Goal: Task Accomplishment & Management: Manage account settings

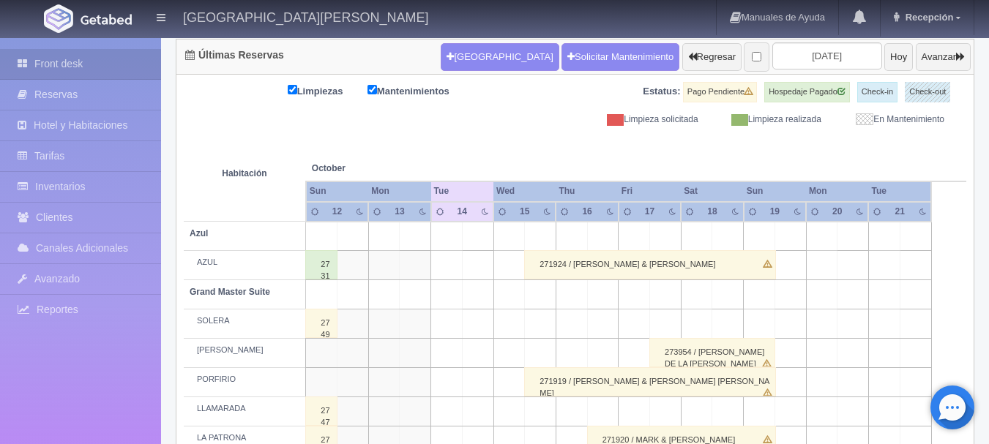
scroll to position [124, 0]
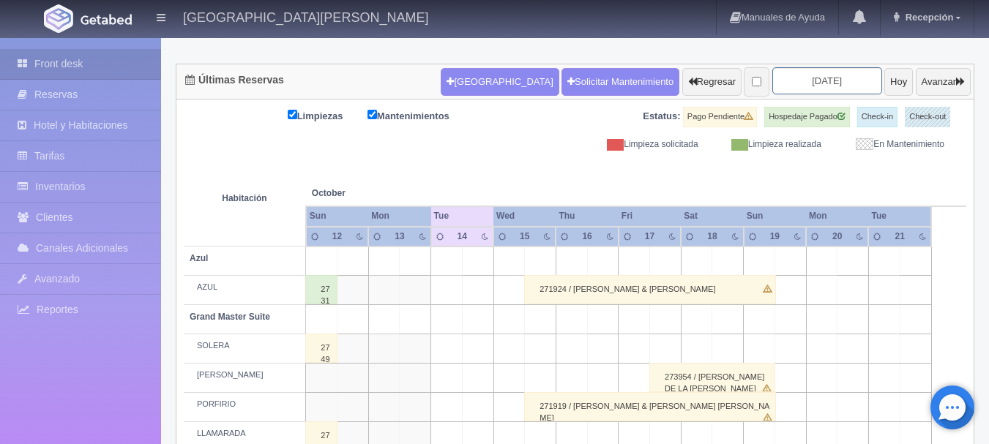
click at [829, 85] on input "2025-10-14" at bounding box center [827, 80] width 110 height 27
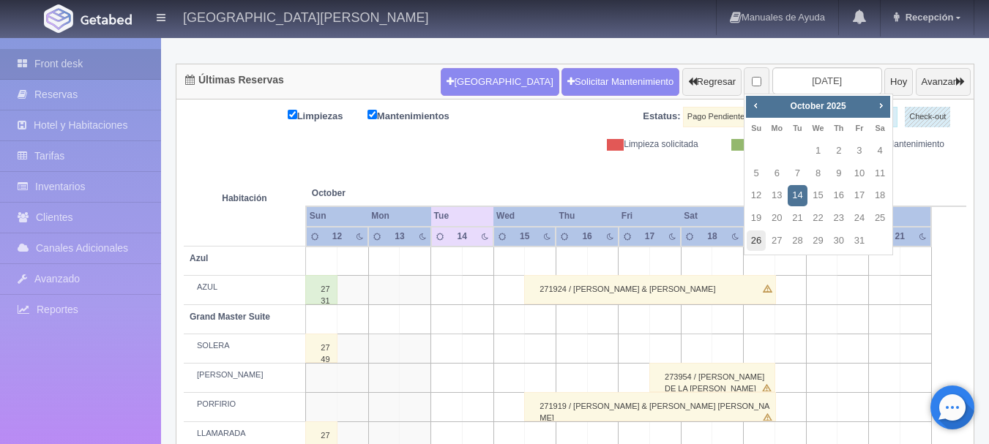
click at [762, 241] on link "26" at bounding box center [756, 241] width 19 height 21
type input "[DATE]"
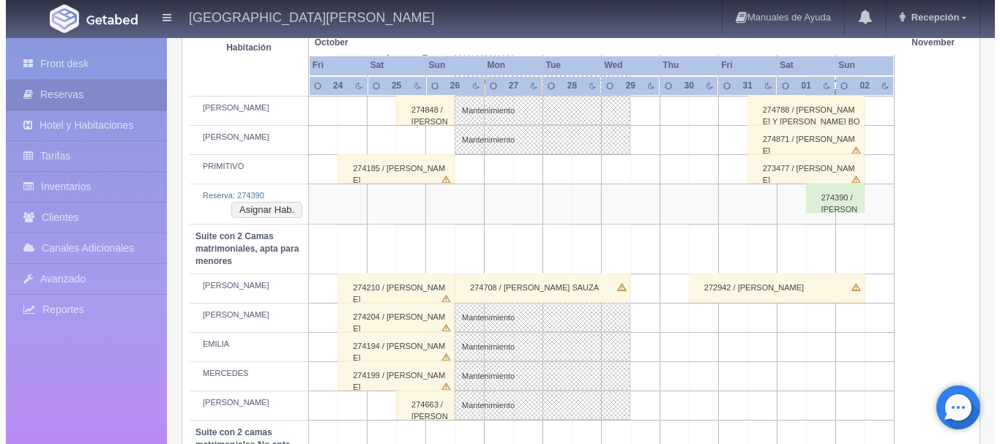
scroll to position [952, 0]
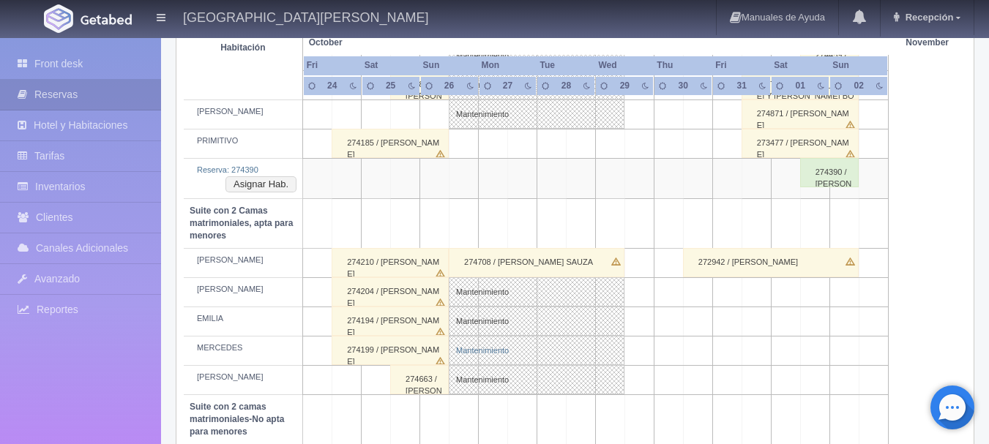
click at [607, 345] on link "Mantenimiento" at bounding box center [537, 350] width 176 height 29
select select "Mantenimiento"
select select "1983_MERCEDES"
type input "26-10-2025"
type input "[DATE]"
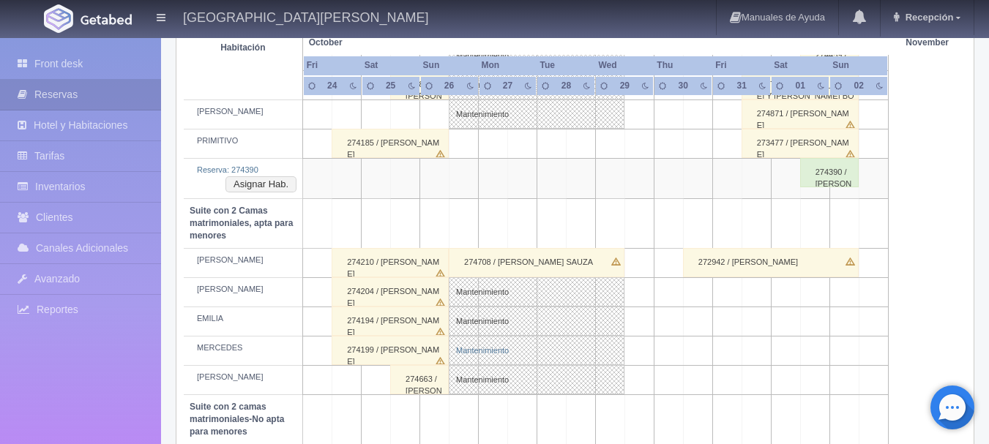
type textarea "MB"
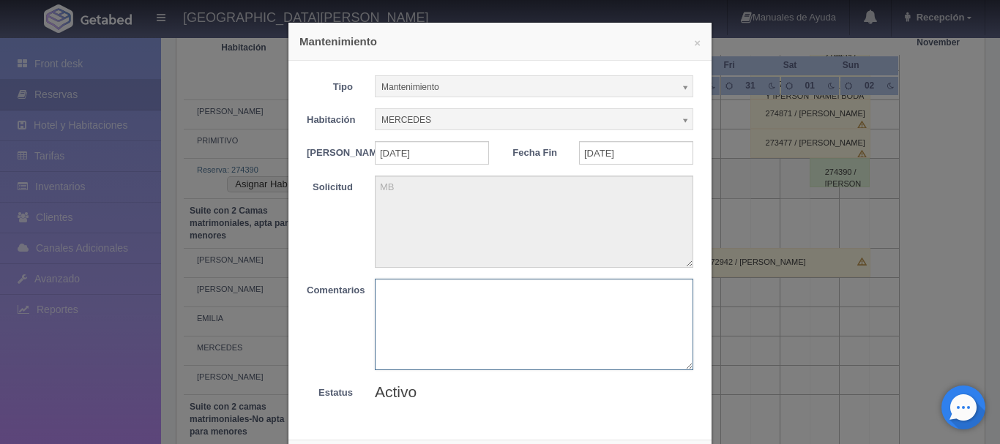
click at [569, 321] on textarea at bounding box center [534, 324] width 318 height 91
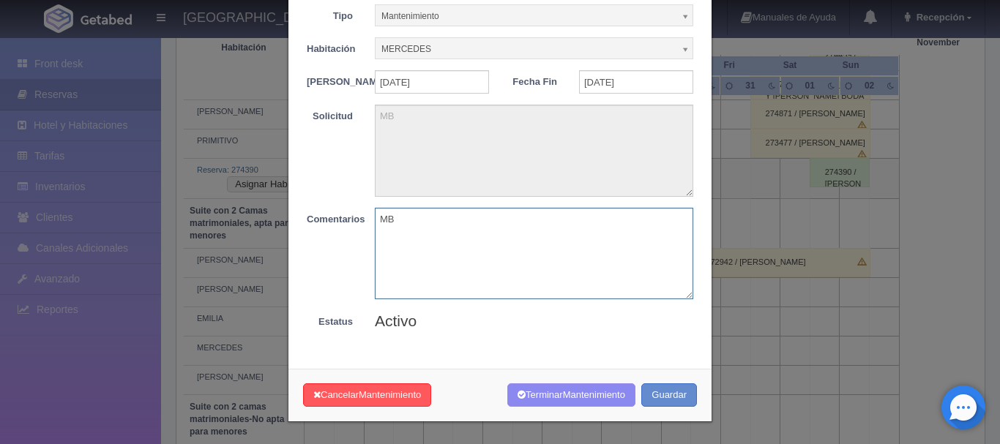
scroll to position [80, 0]
type textarea "MB"
click at [574, 392] on span "Mantenimiento" at bounding box center [594, 394] width 62 height 11
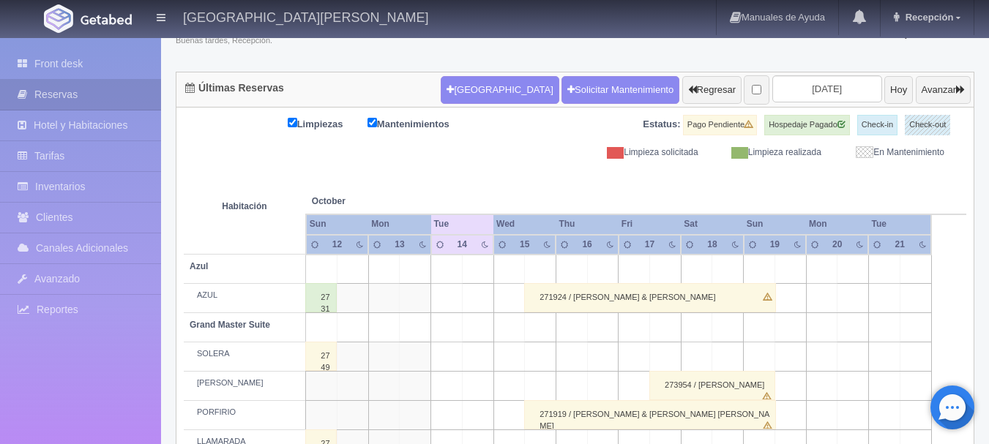
scroll to position [36, 0]
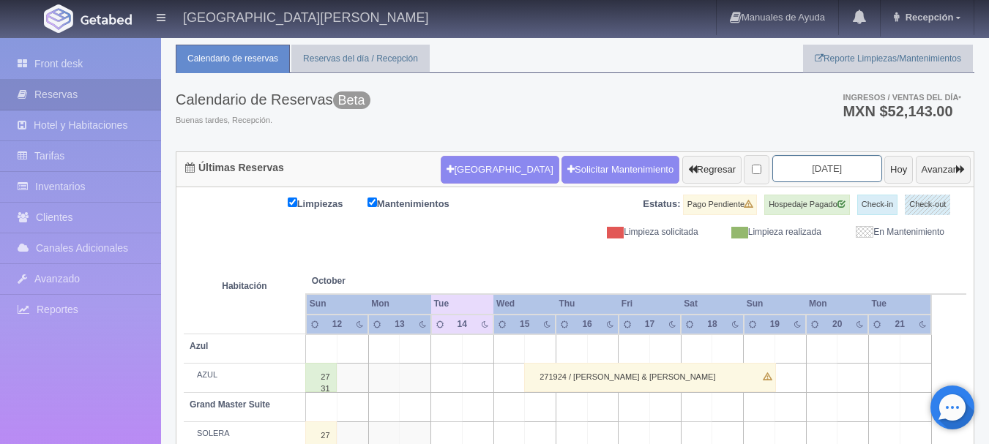
click at [806, 166] on input "2025-10-14" at bounding box center [827, 168] width 110 height 27
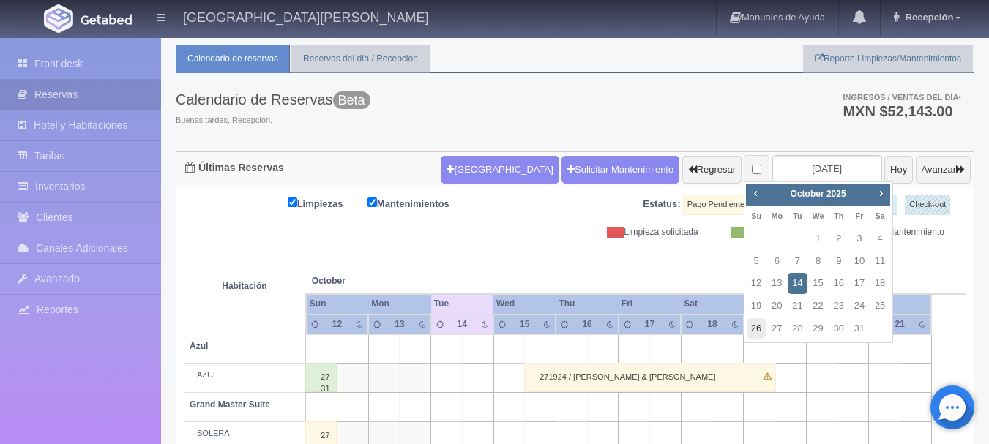
click at [761, 322] on link "26" at bounding box center [756, 328] width 19 height 21
type input "2025-10-26"
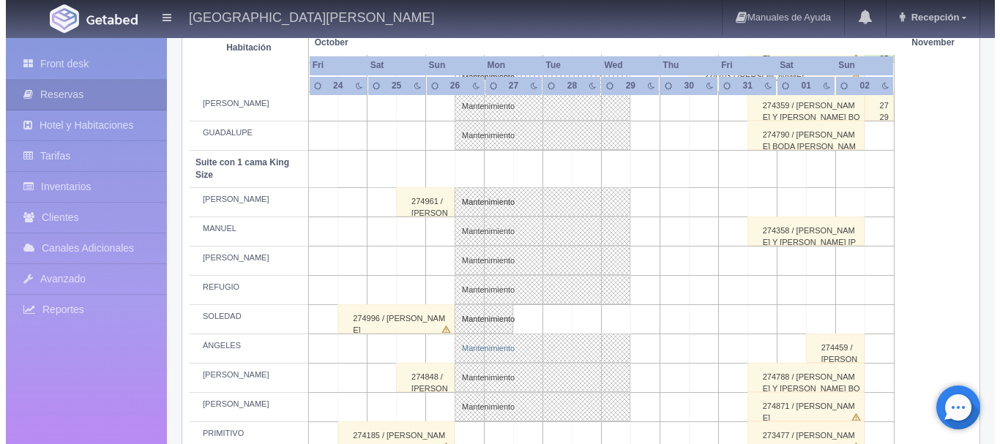
scroll to position [952, 0]
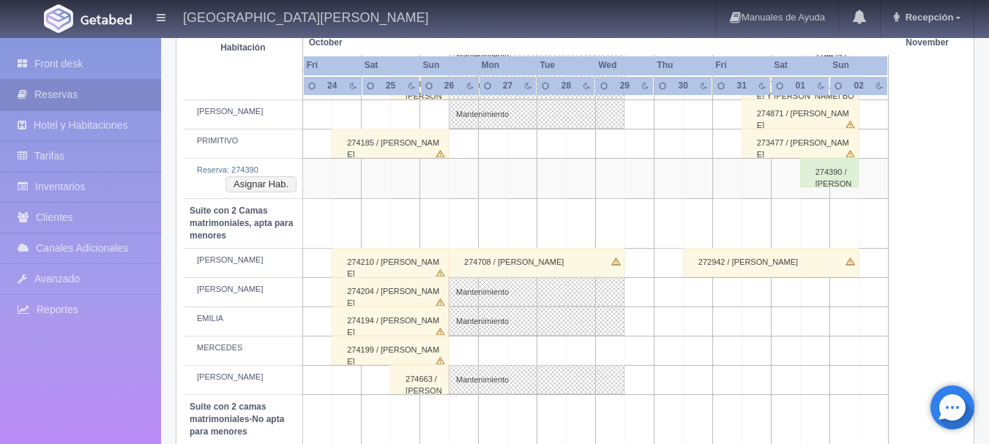
click at [590, 356] on td at bounding box center [580, 351] width 29 height 29
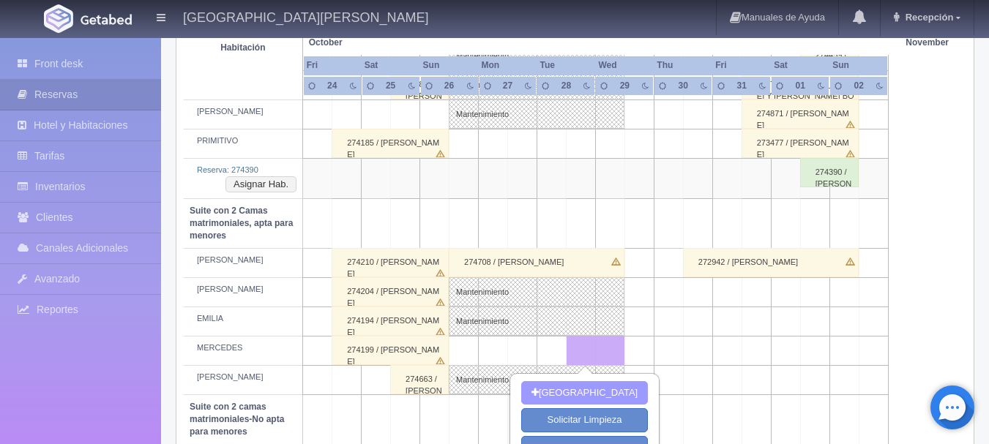
click at [597, 399] on button "Nueva Reserva" at bounding box center [584, 393] width 127 height 24
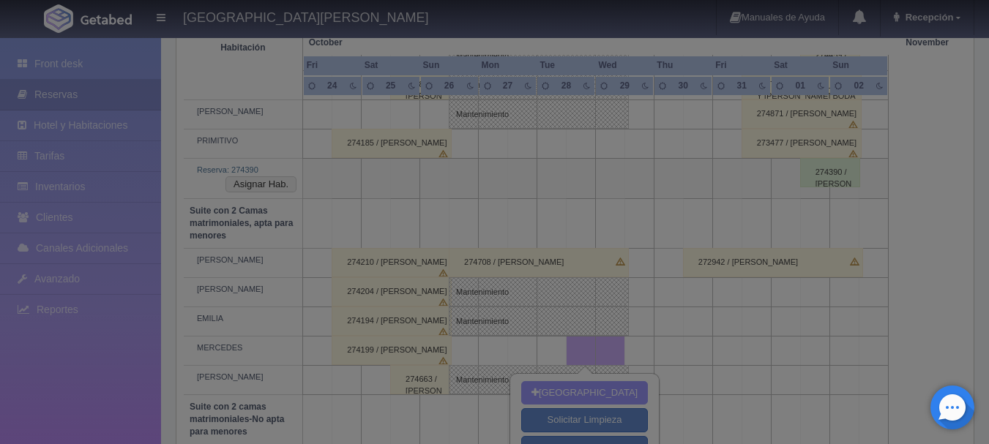
type input "28-10-2025"
type input "29-10-2025"
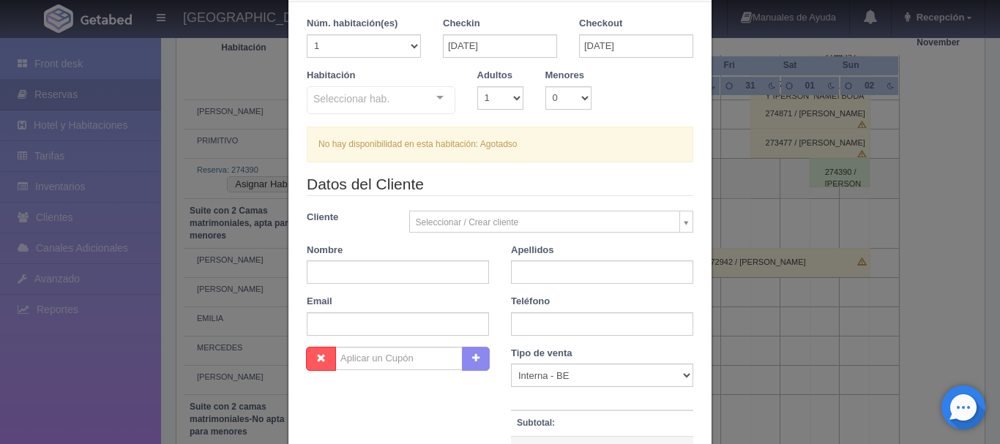
scroll to position [56, 0]
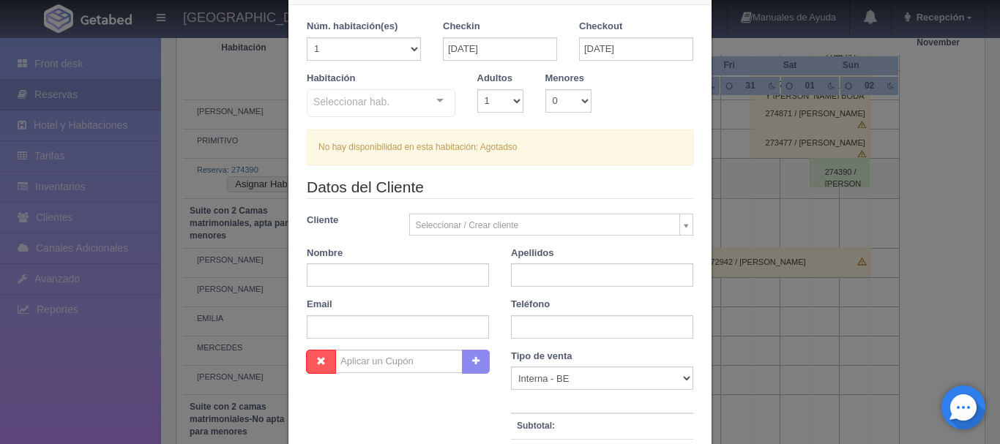
click at [437, 107] on div "Seleccionar hab. Suite con 2 camas matrimoniales-No apta para menores Suite con…" at bounding box center [381, 103] width 149 height 29
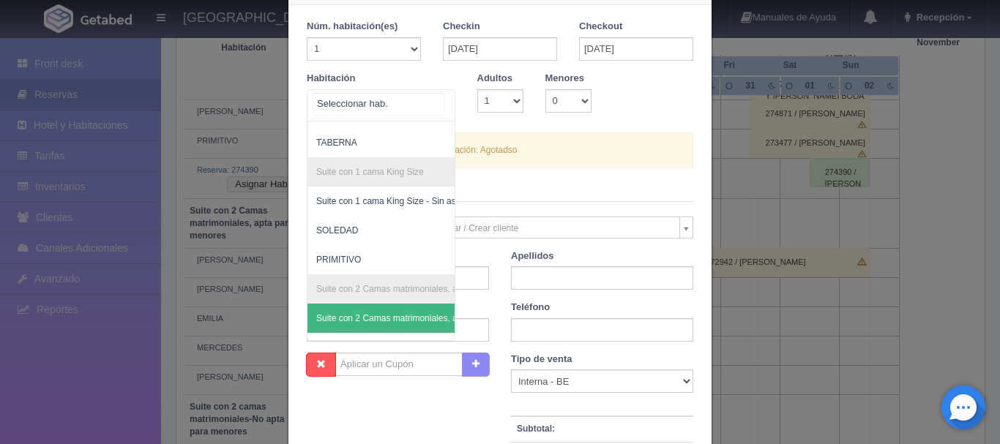
scroll to position [583, 0]
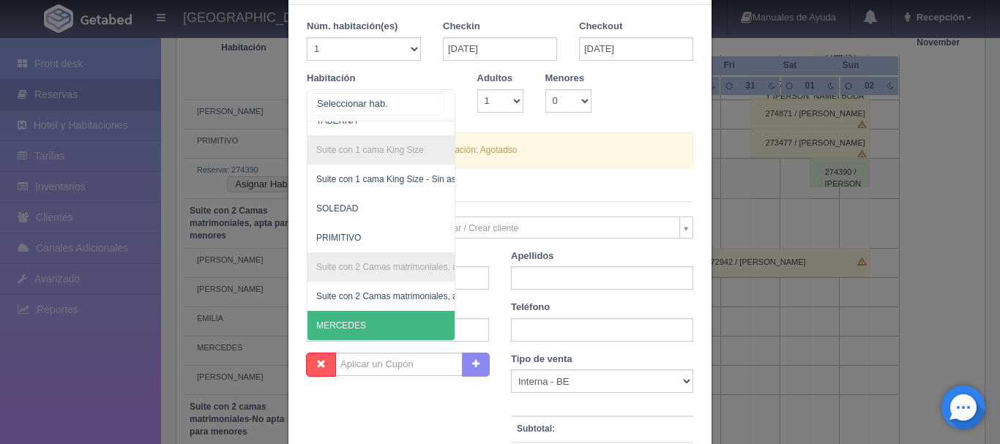
click at [402, 311] on span "MERCEDES" at bounding box center [451, 325] width 289 height 29
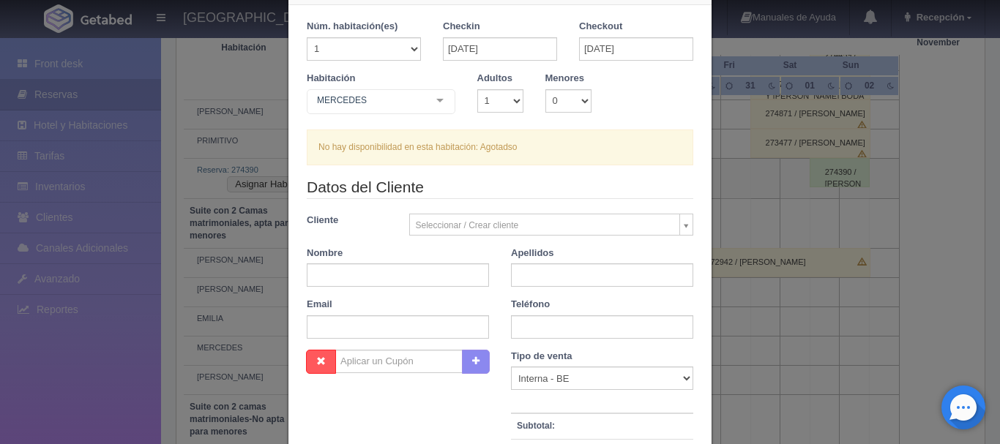
checkbox input "false"
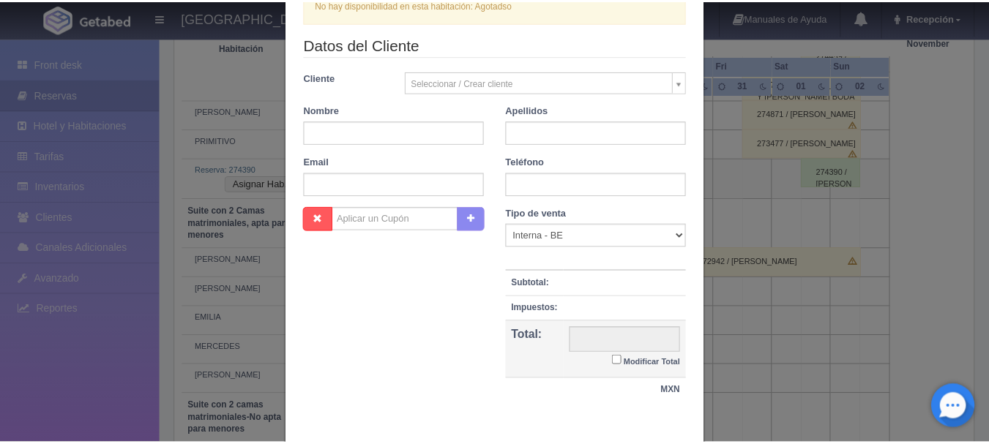
scroll to position [275, 0]
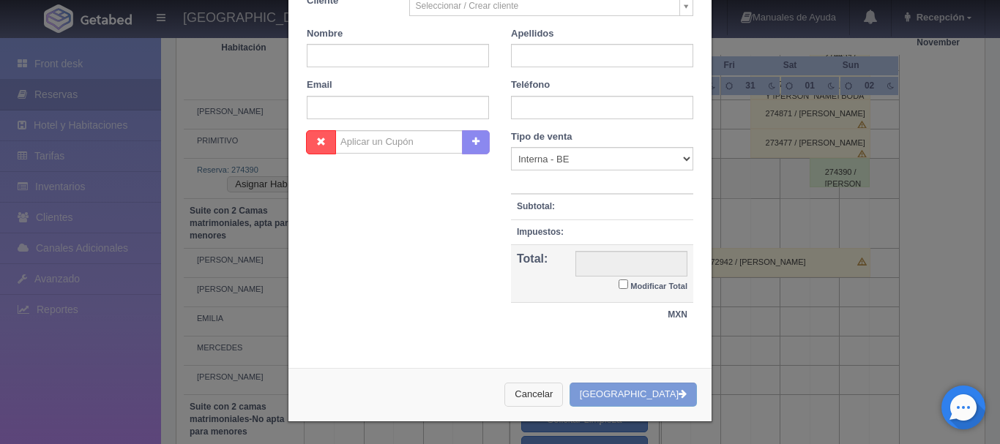
click at [563, 399] on button "Cancelar" at bounding box center [533, 395] width 59 height 24
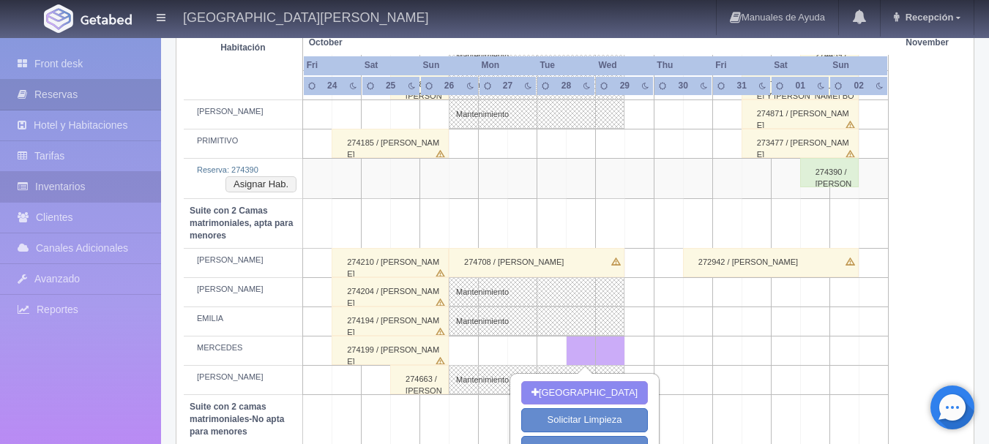
click at [75, 180] on link "Inventarios" at bounding box center [80, 187] width 161 height 30
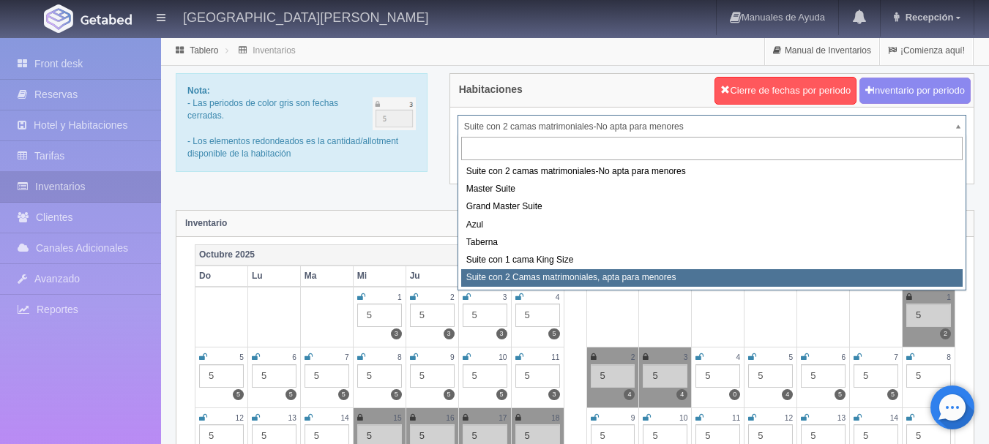
select select "1983"
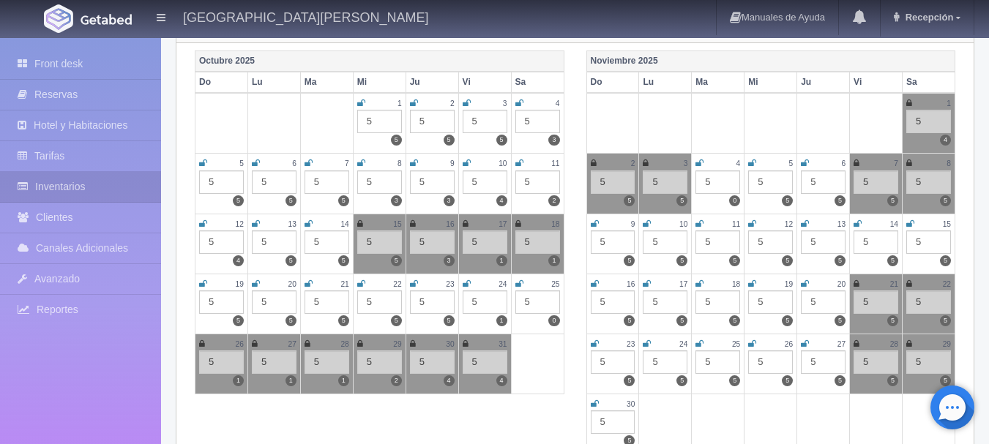
scroll to position [220, 0]
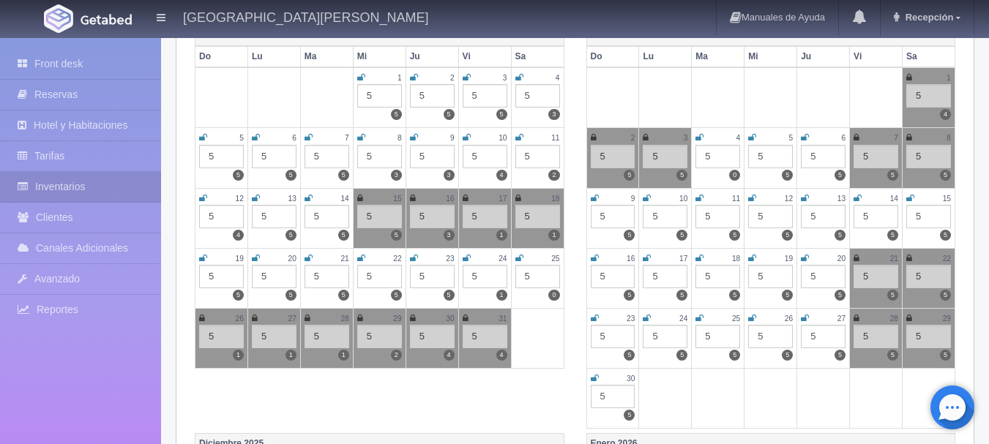
click at [310, 314] on icon at bounding box center [308, 318] width 6 height 9
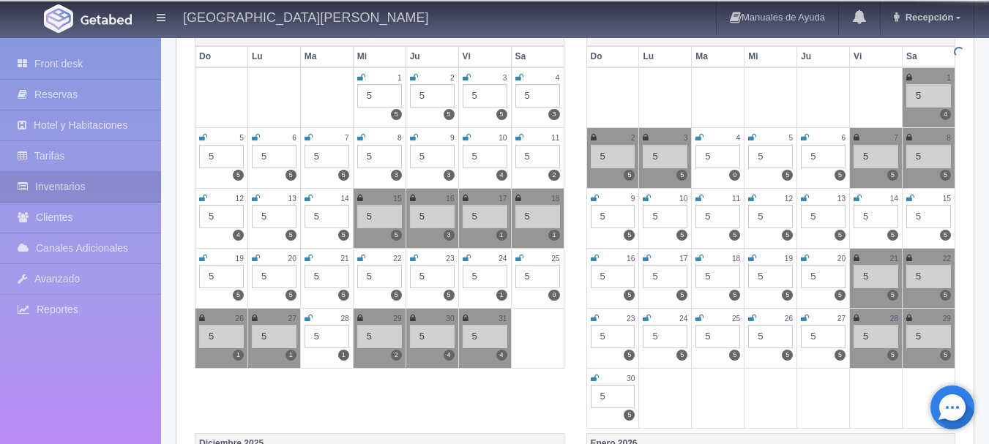
click at [359, 315] on icon at bounding box center [360, 318] width 6 height 9
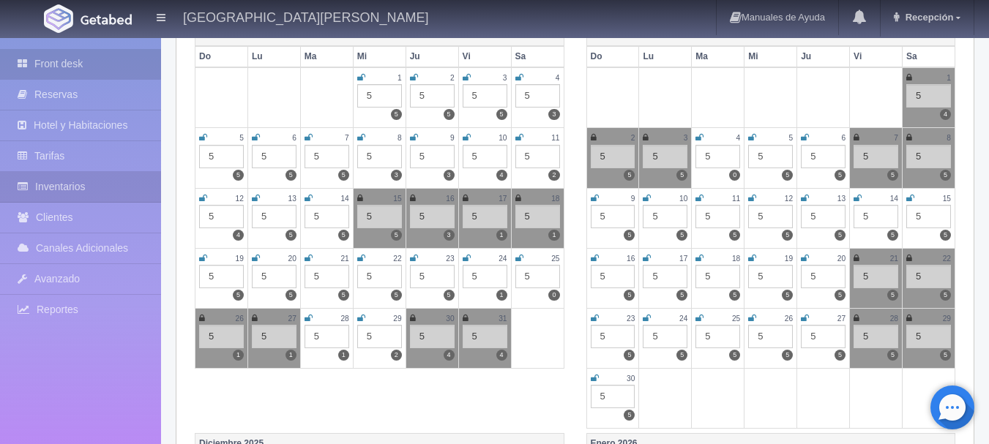
click at [122, 67] on link "Front desk" at bounding box center [80, 64] width 161 height 30
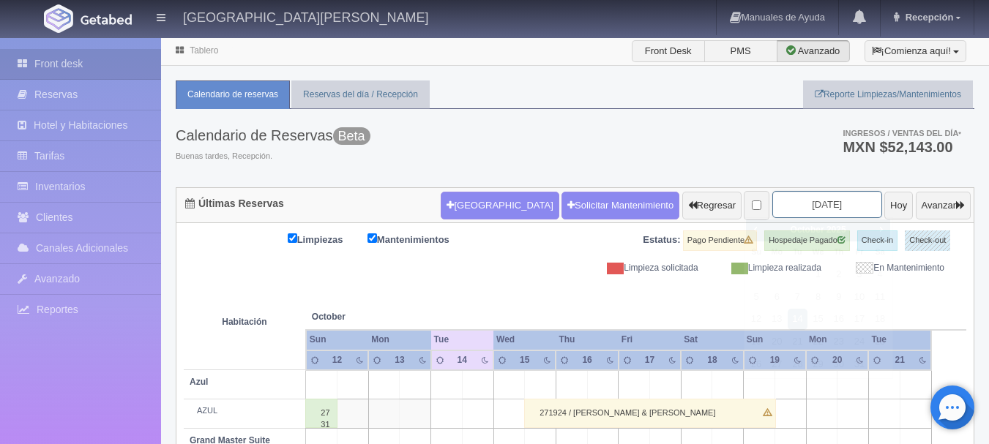
drag, startPoint x: 768, startPoint y: 205, endPoint x: 769, endPoint y: 212, distance: 7.5
click at [772, 205] on input "2025-10-14" at bounding box center [827, 204] width 110 height 27
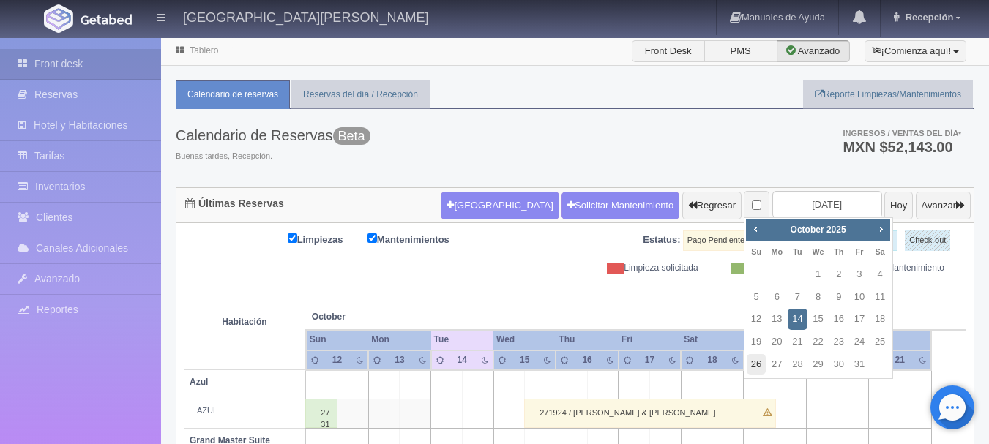
click at [761, 359] on link "26" at bounding box center [756, 364] width 19 height 21
type input "[DATE]"
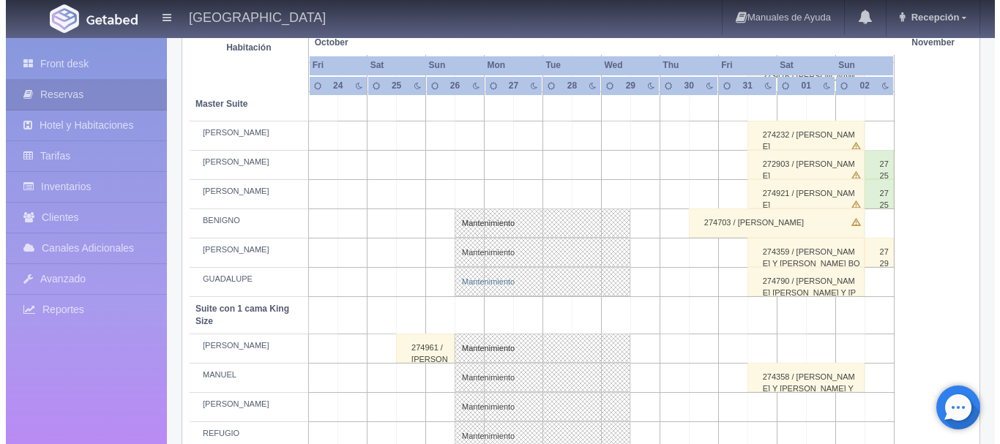
scroll to position [732, 0]
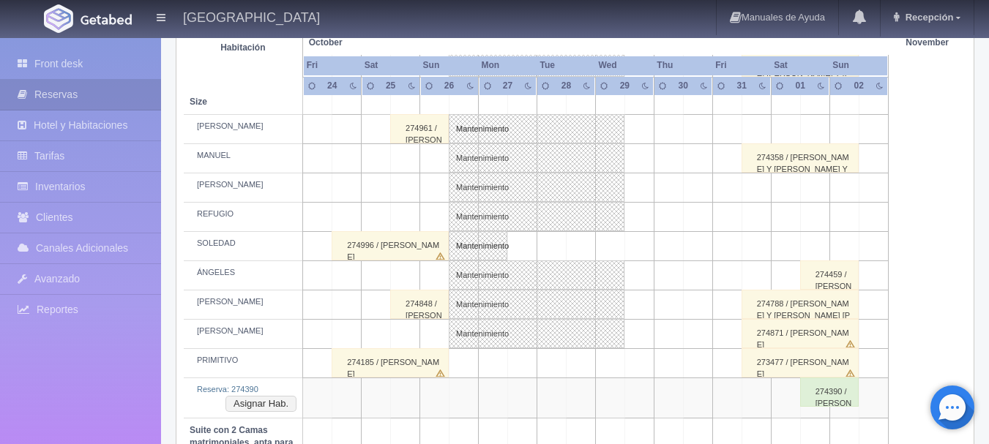
click at [594, 245] on td at bounding box center [580, 246] width 29 height 29
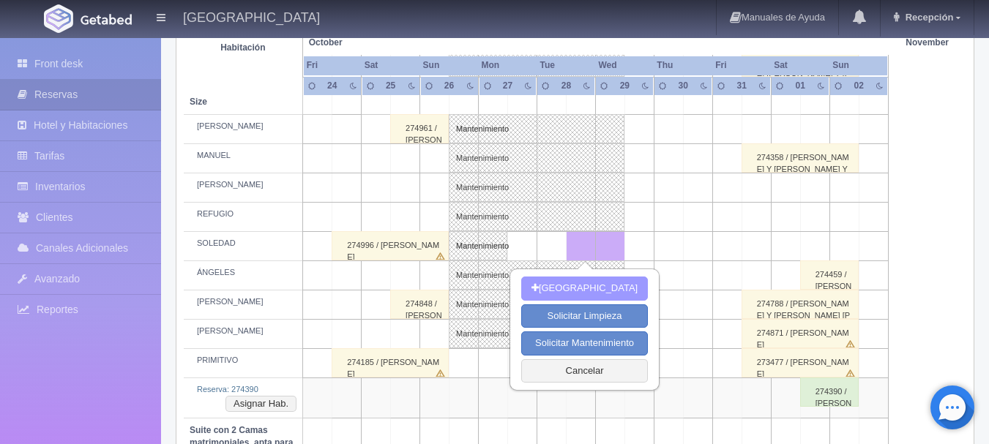
click at [613, 297] on button "[GEOGRAPHIC_DATA]" at bounding box center [584, 289] width 127 height 24
type input "28-10-2025"
type input "29-10-2025"
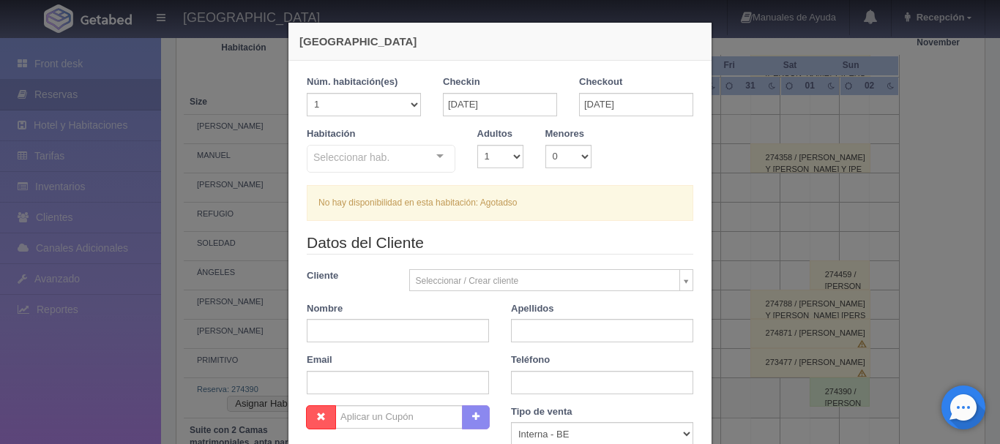
click at [390, 164] on div "Seleccionar hab." at bounding box center [381, 159] width 149 height 28
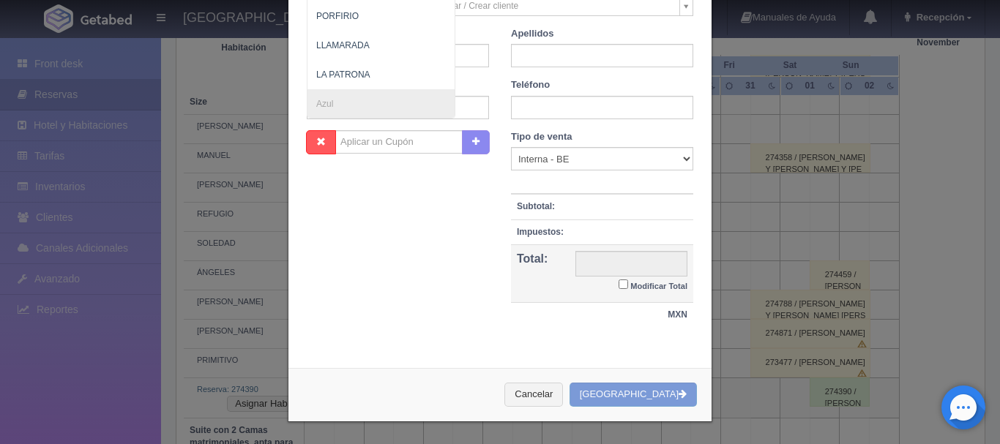
scroll to position [583, 0]
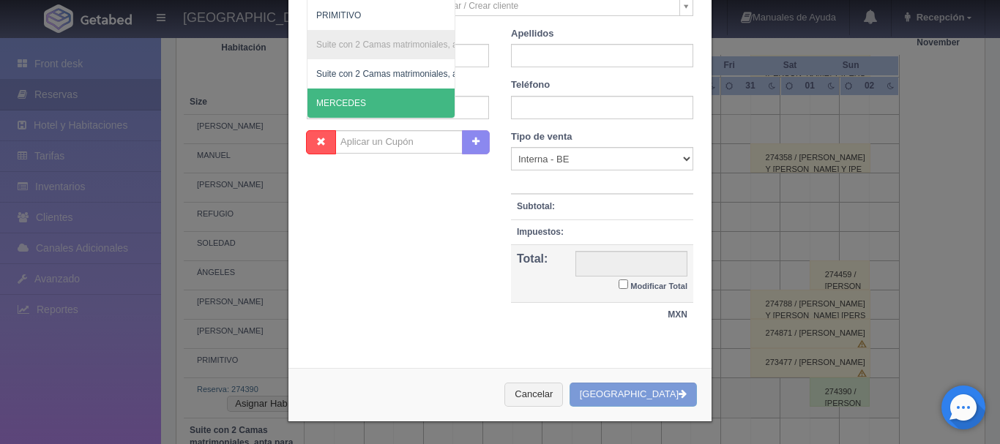
click at [354, 98] on span "MERCEDES" at bounding box center [341, 103] width 50 height 10
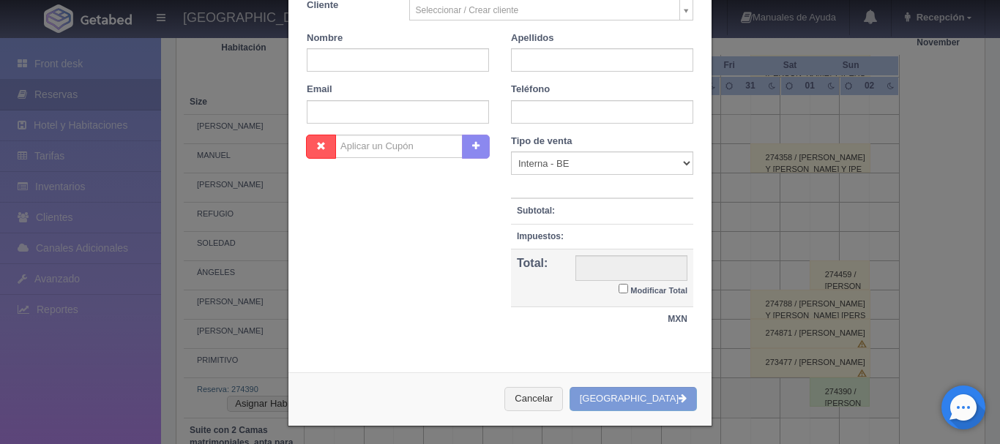
checkbox input "false"
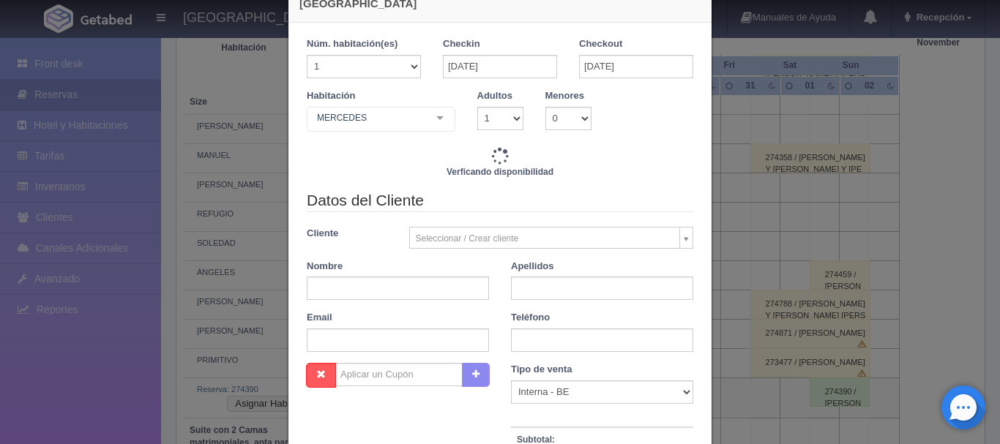
scroll to position [0, 0]
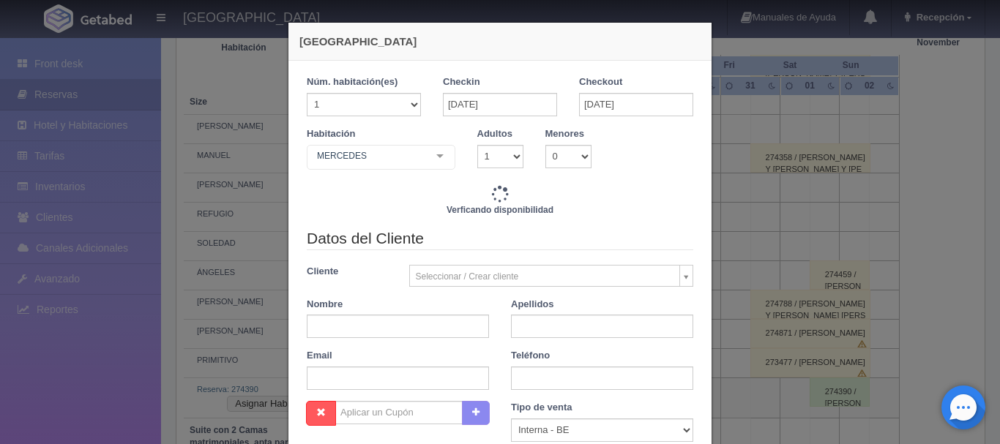
type input "3860.00"
checkbox input "false"
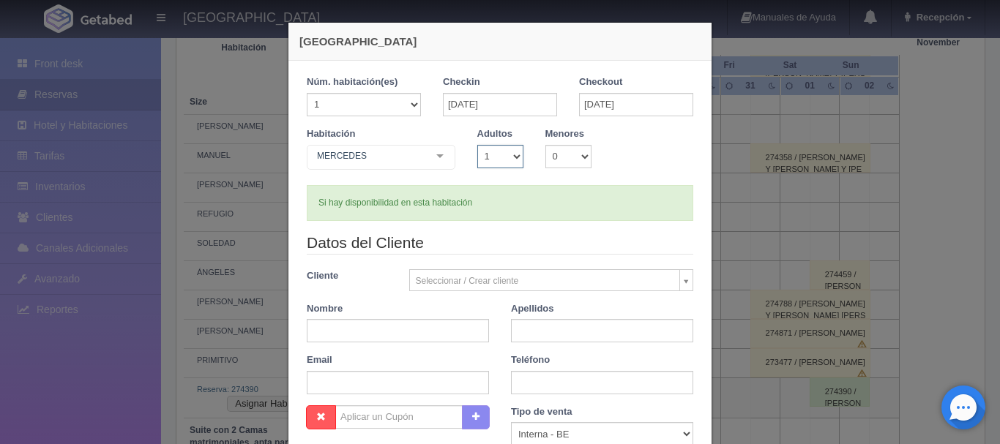
click at [498, 160] on select "1 2 3 4 5 6 7 8 9 10" at bounding box center [500, 156] width 46 height 23
select select "2"
click at [477, 145] on select "1 2 3 4 5 6 7 8 9 10" at bounding box center [500, 156] width 46 height 23
checkbox input "false"
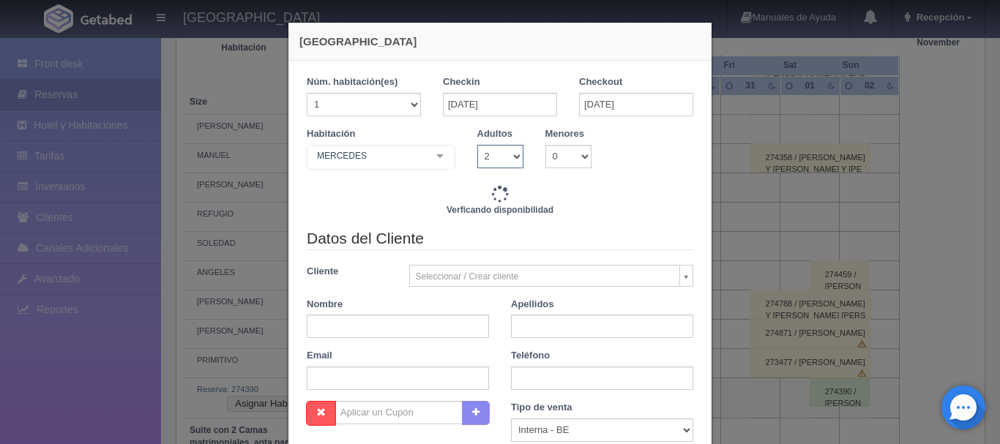
type input "3860.00"
checkbox input "false"
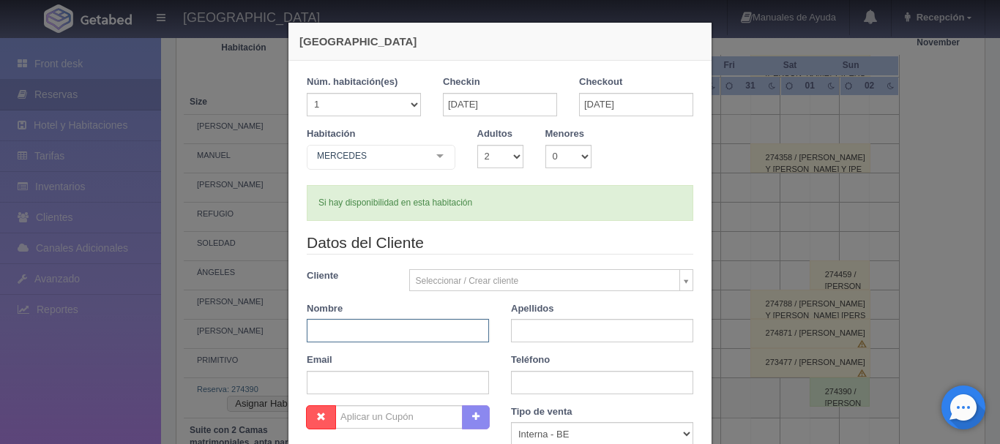
click at [403, 332] on input "text" at bounding box center [398, 330] width 182 height 23
click at [403, 332] on input "DANIRL" at bounding box center [398, 330] width 182 height 23
type input "DANIEL"
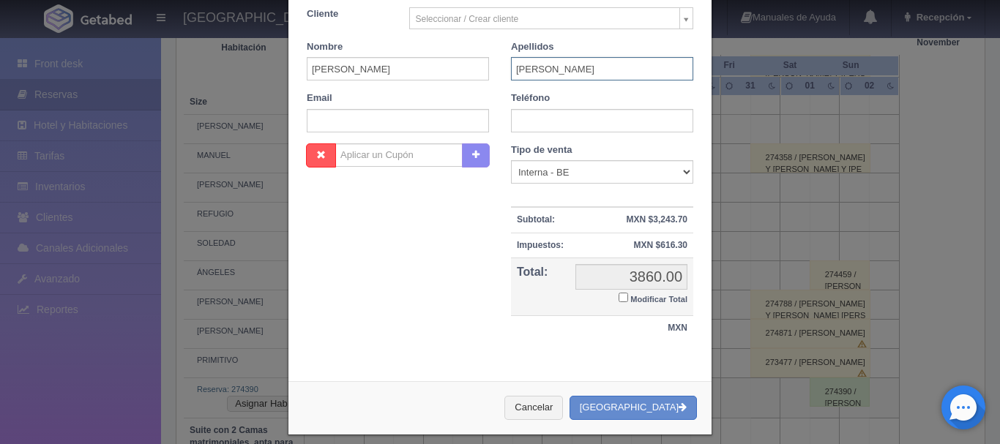
scroll to position [275, 0]
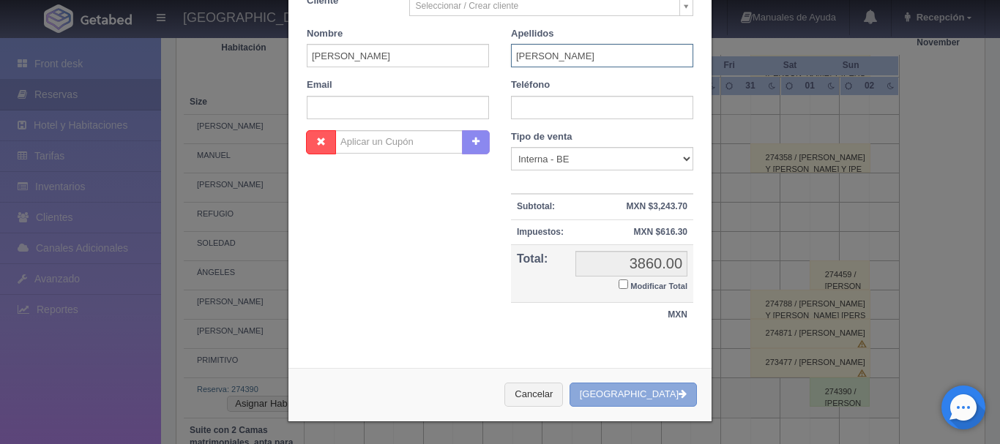
type input "PEREDA"
click at [642, 403] on button "[GEOGRAPHIC_DATA]" at bounding box center [632, 395] width 127 height 24
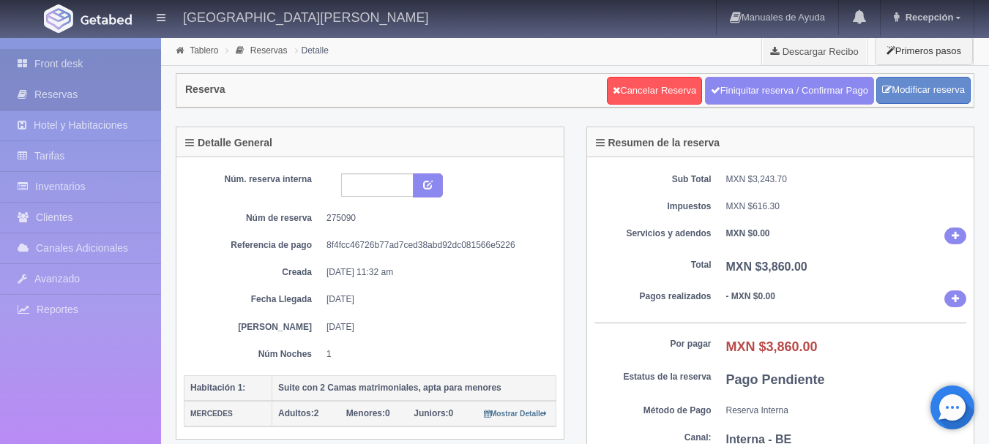
click at [85, 55] on link "Front desk" at bounding box center [80, 64] width 161 height 30
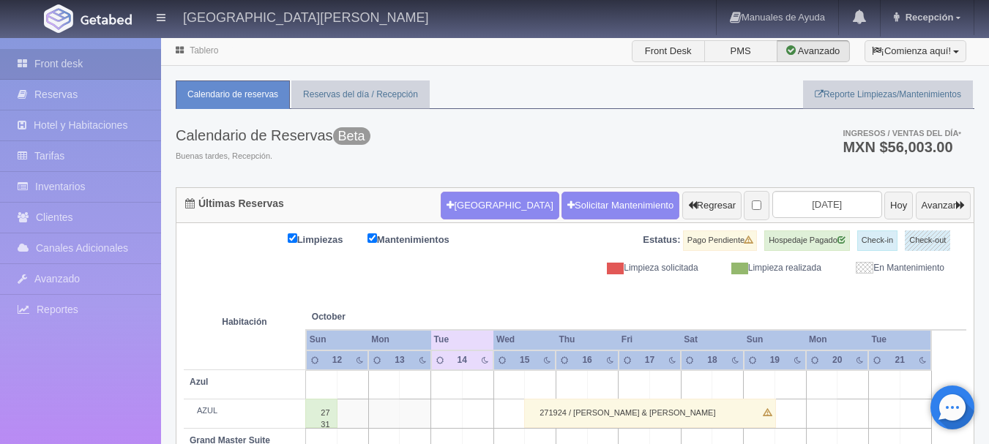
click at [829, 219] on form "[GEOGRAPHIC_DATA] Solicitar Mantenimiento Regresar [DATE] Hoy Avanzar" at bounding box center [706, 205] width 530 height 31
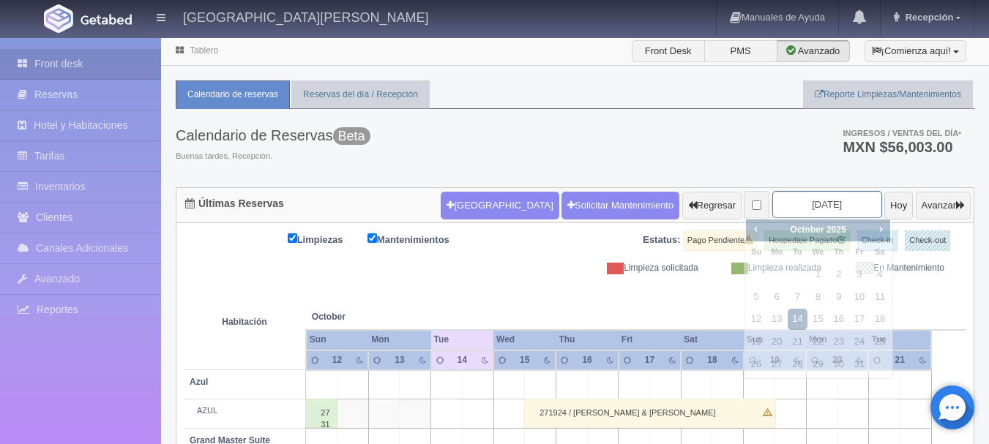
click at [794, 204] on input "[DATE]" at bounding box center [827, 204] width 110 height 27
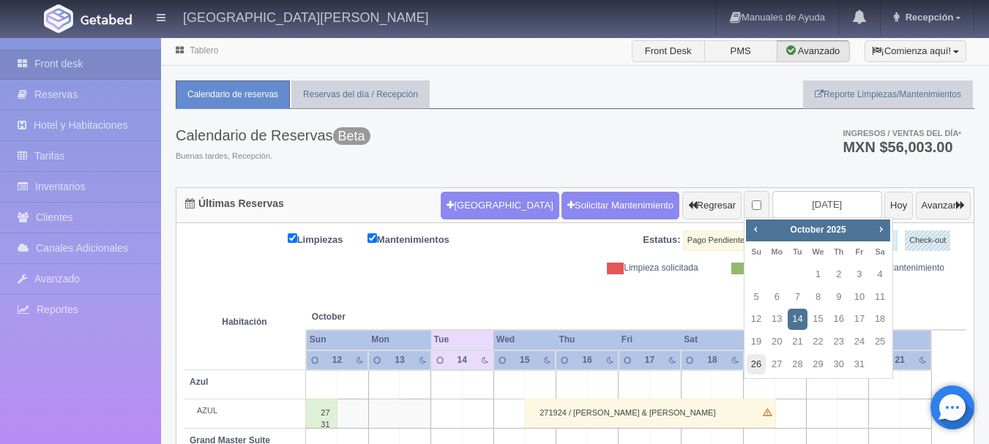
click at [758, 362] on link "26" at bounding box center [756, 364] width 19 height 21
type input "[DATE]"
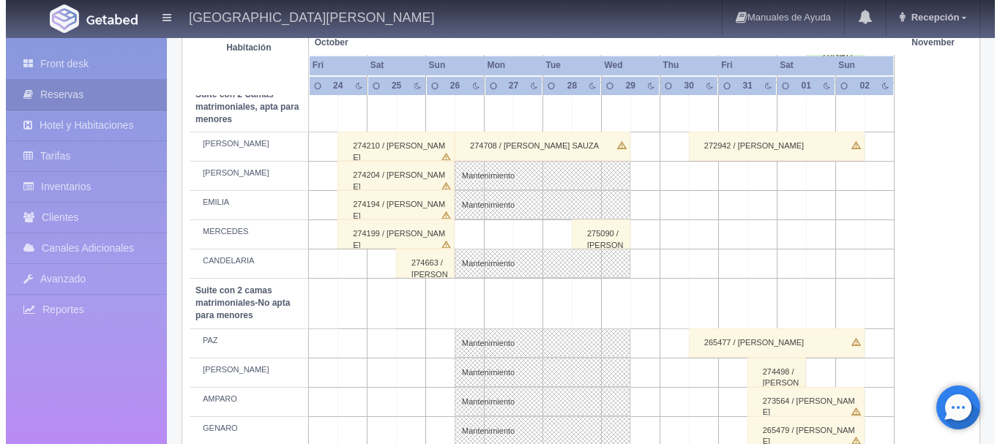
scroll to position [1042, 0]
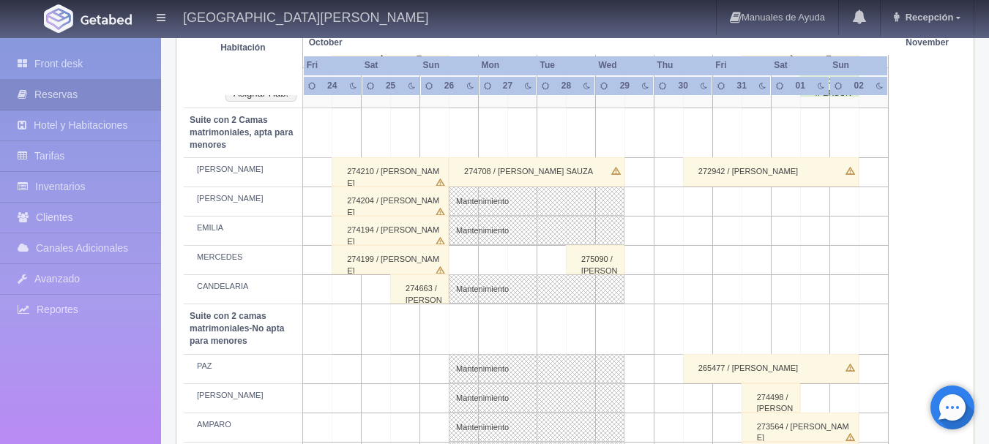
click at [557, 264] on td at bounding box center [551, 260] width 29 height 29
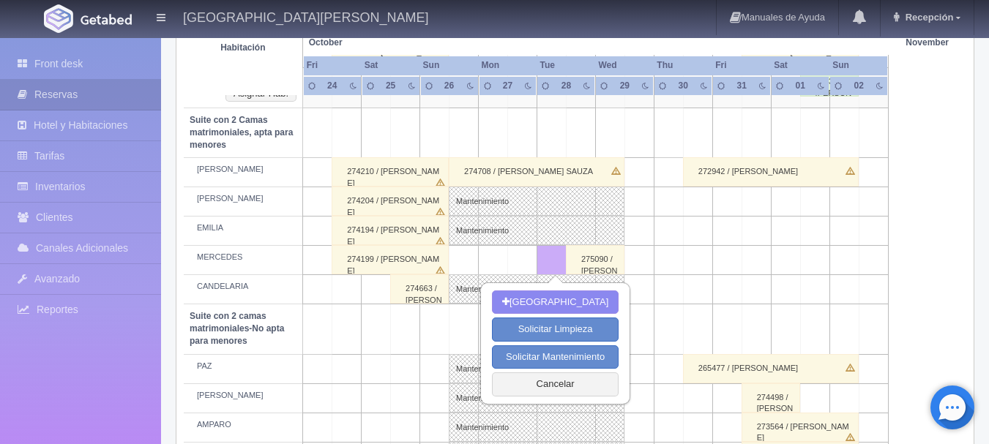
click at [479, 257] on td at bounding box center [493, 260] width 29 height 29
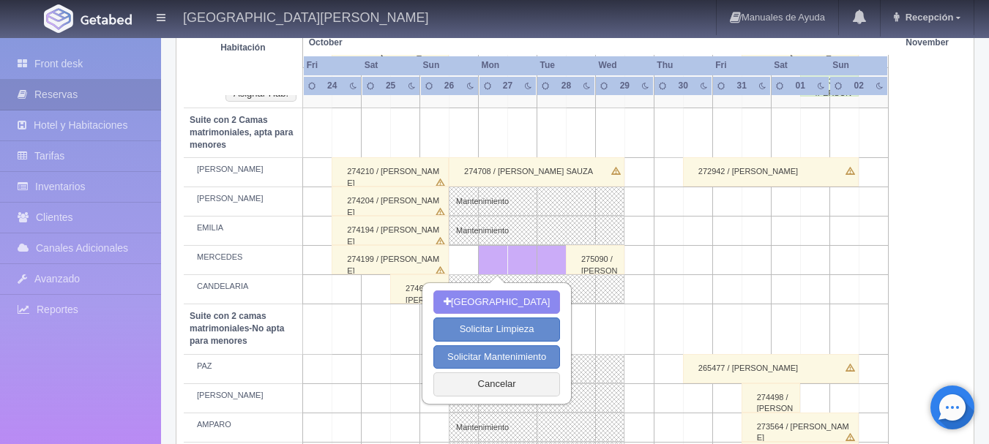
click at [462, 255] on td at bounding box center [463, 260] width 29 height 29
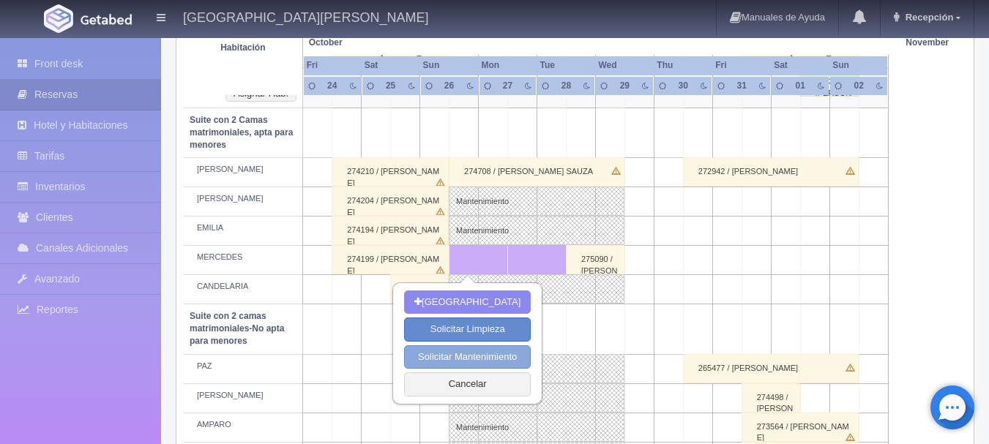
click at [512, 350] on button "Solicitar Mantenimiento" at bounding box center [467, 357] width 127 height 24
select select "Mantenimiento"
type input "26-10-2025"
type input "28-10-2025"
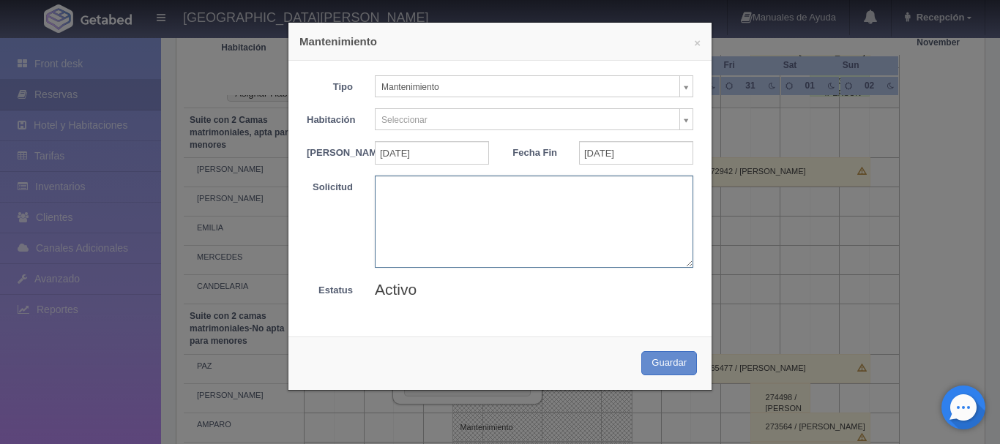
click at [503, 241] on textarea at bounding box center [534, 221] width 318 height 91
type textarea "MB"
click at [682, 376] on button "Guardar" at bounding box center [669, 363] width 56 height 24
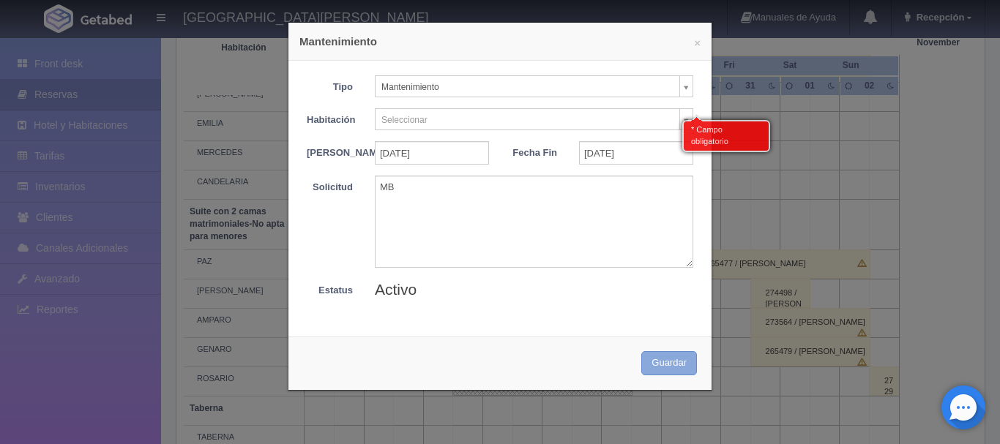
scroll to position [1151, 0]
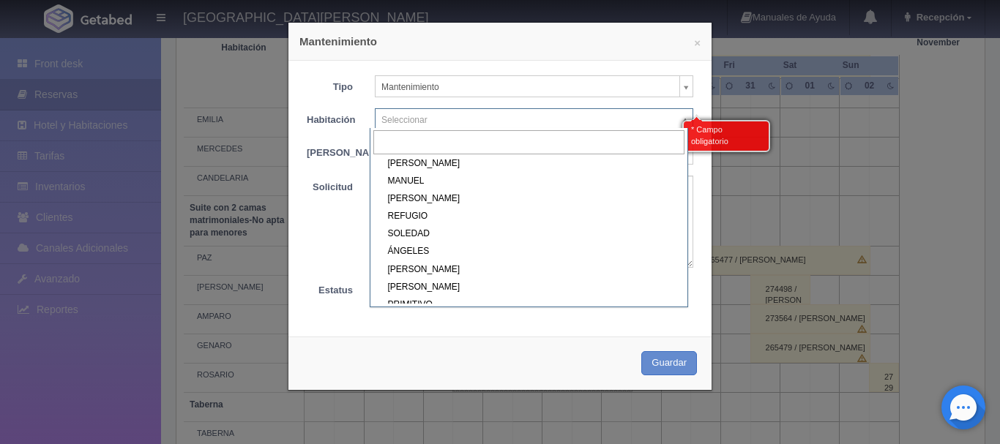
scroll to position [512, 0]
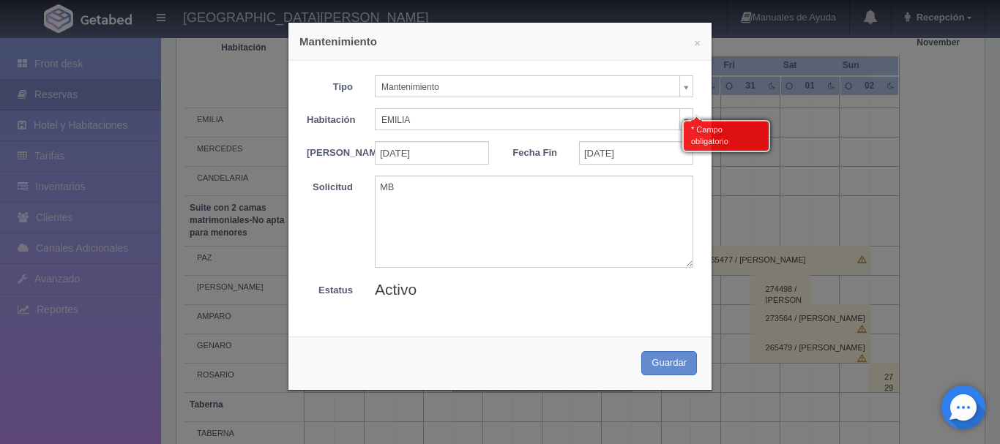
click at [411, 132] on form "Tipo Mantenimiento Limpieza Mantenimiento Habitación EMILIA * Campo obligatorio…" at bounding box center [500, 187] width 386 height 225
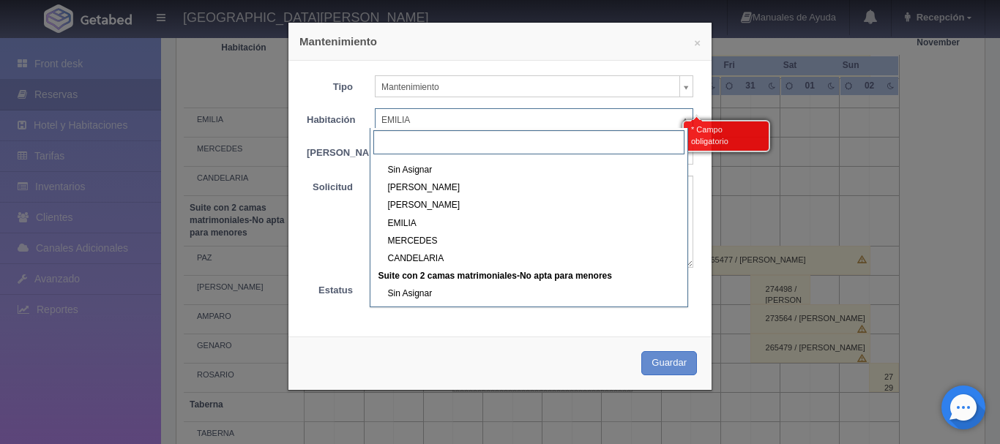
scroll to position [520, 0]
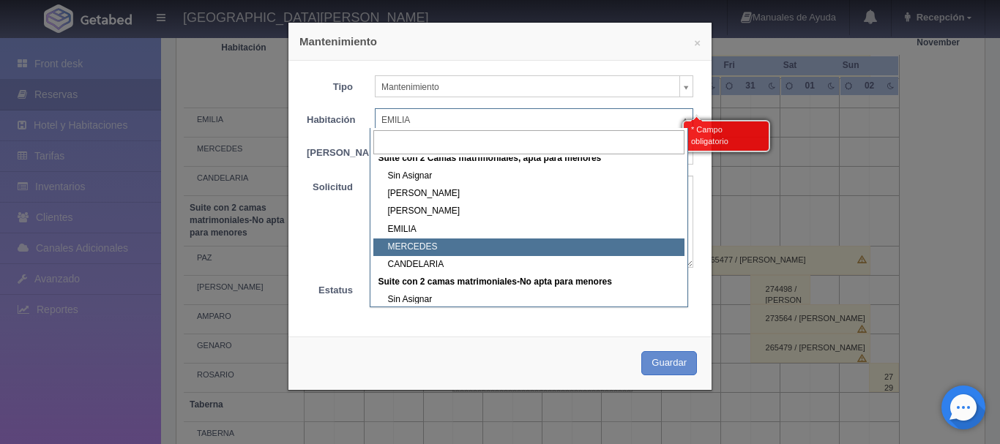
select select "1983_MERCEDES"
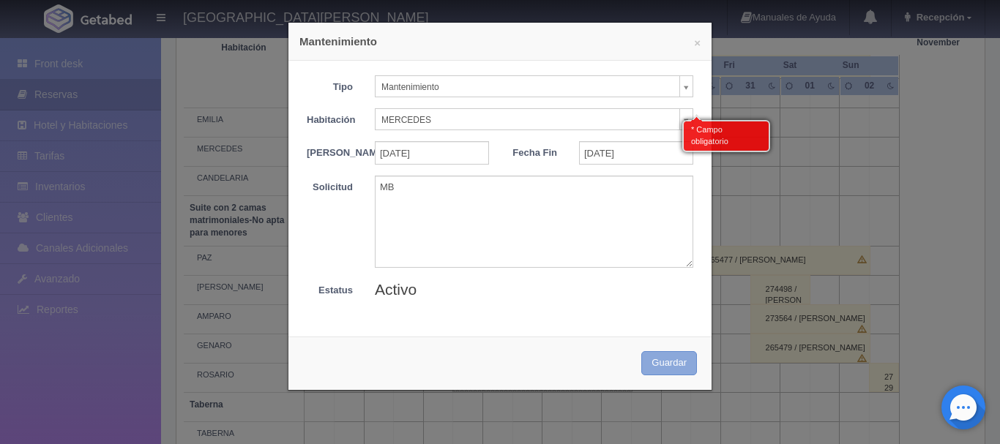
click at [678, 375] on button "Guardar" at bounding box center [669, 363] width 56 height 24
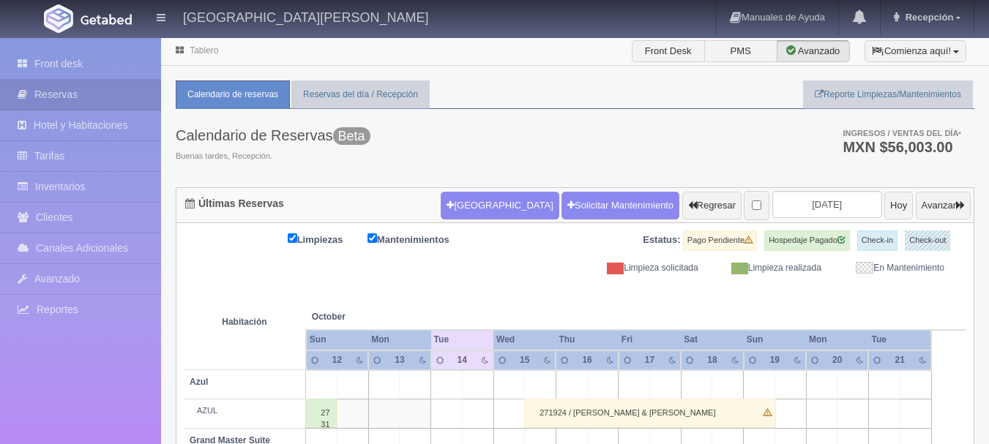
click at [83, 179] on link "Inventarios" at bounding box center [80, 187] width 161 height 30
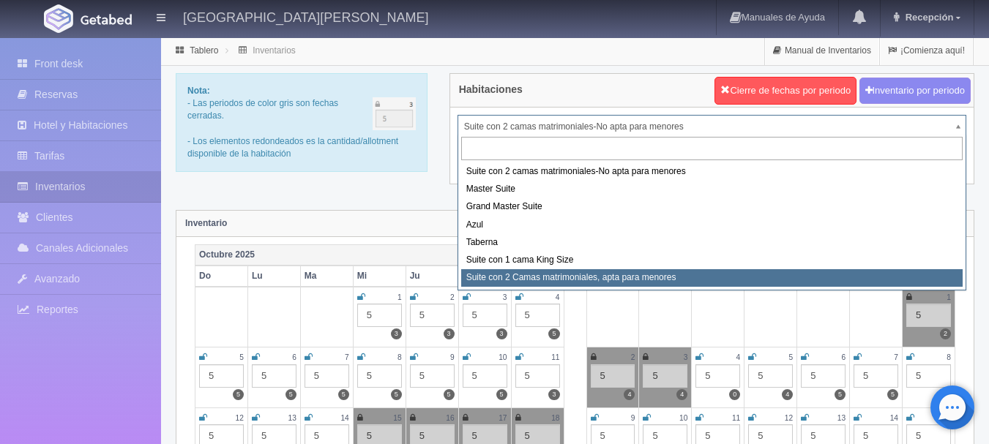
select select "1983"
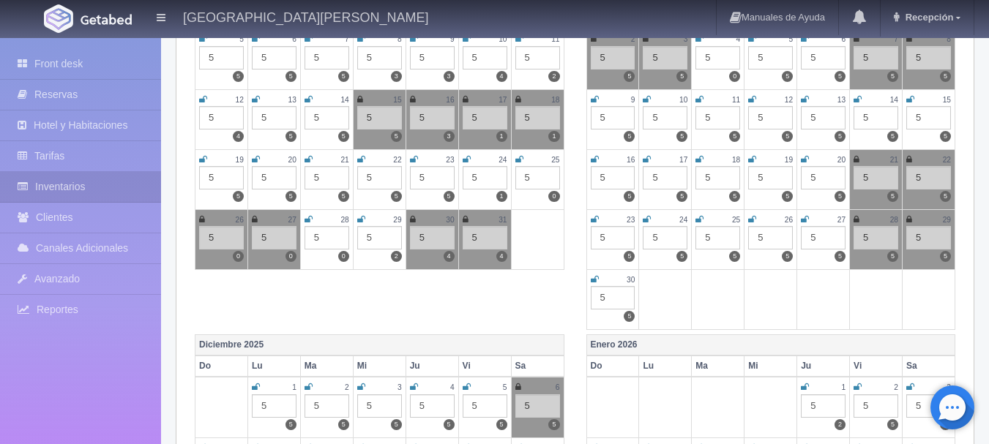
scroll to position [293, 0]
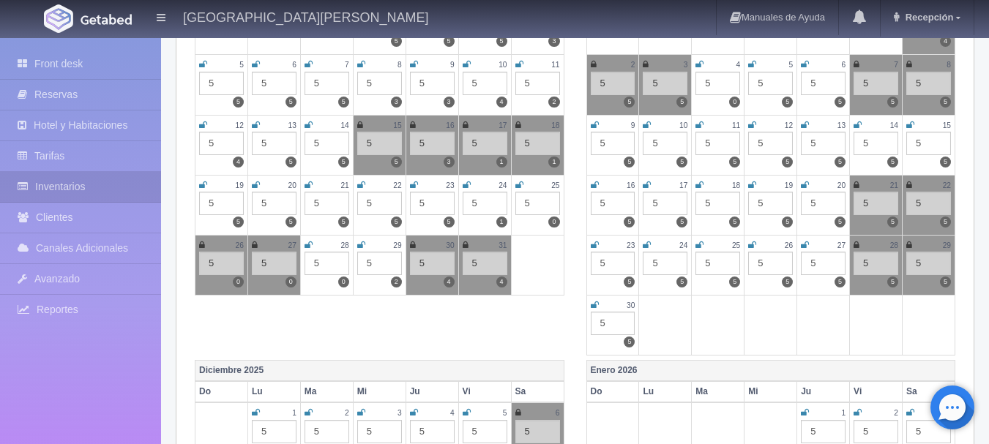
click at [204, 246] on icon at bounding box center [202, 245] width 6 height 9
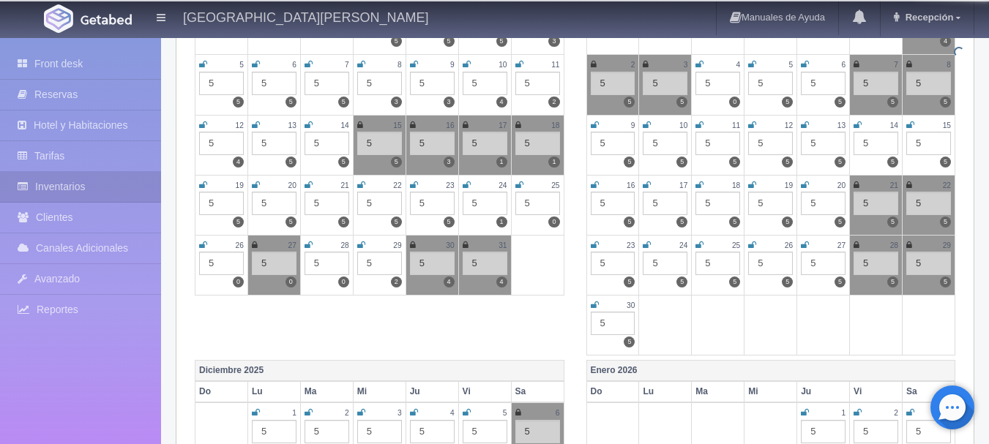
click at [254, 242] on icon at bounding box center [255, 245] width 6 height 9
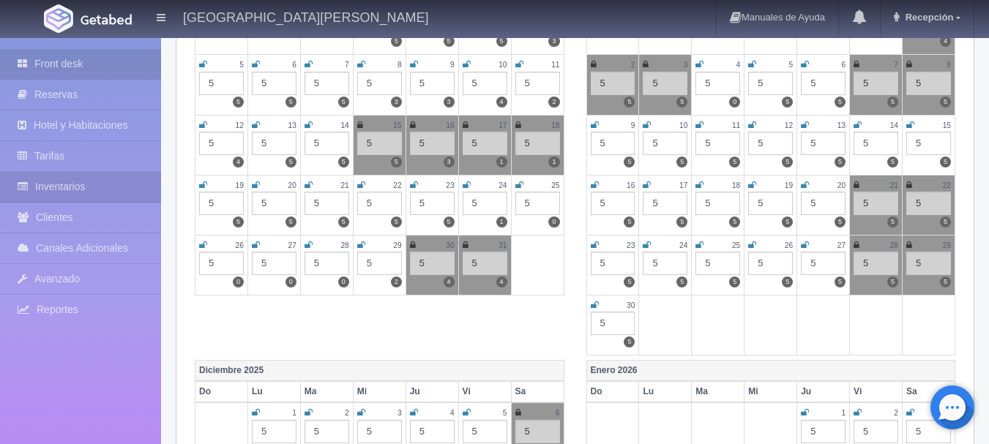
click at [96, 56] on link "Front desk" at bounding box center [80, 64] width 161 height 30
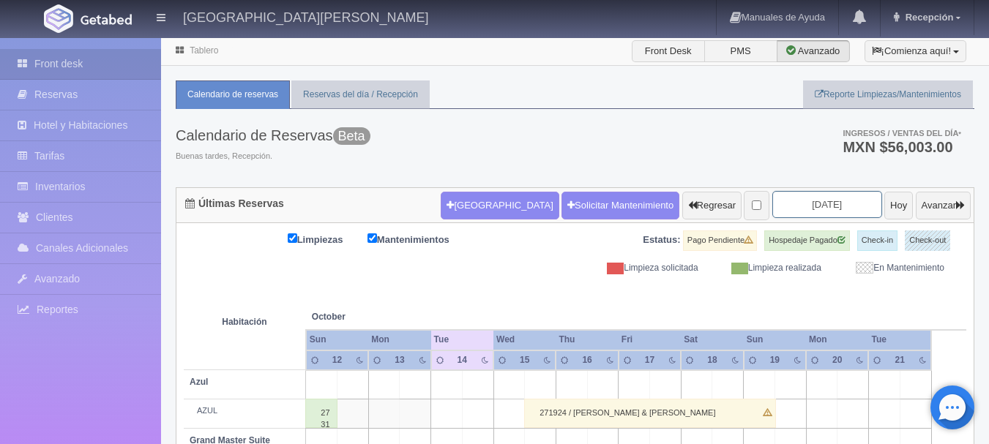
click at [828, 201] on input "[DATE]" at bounding box center [827, 204] width 110 height 27
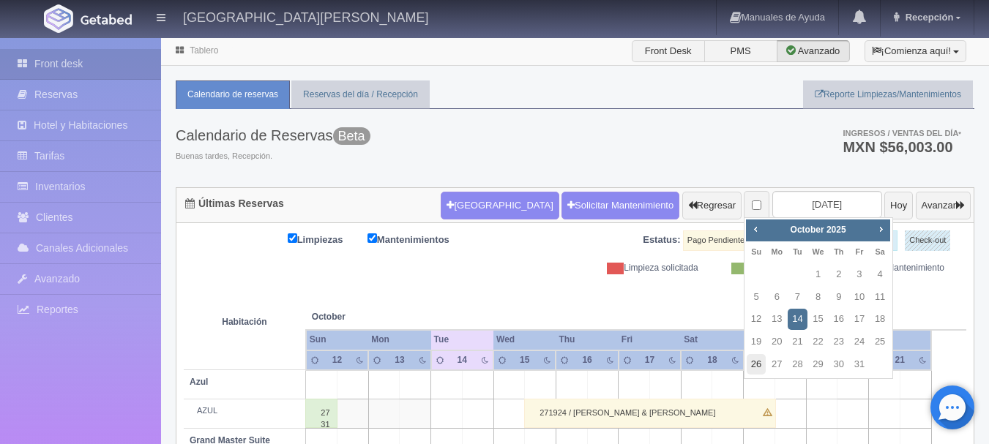
click at [760, 356] on link "26" at bounding box center [756, 364] width 19 height 21
type input "[DATE]"
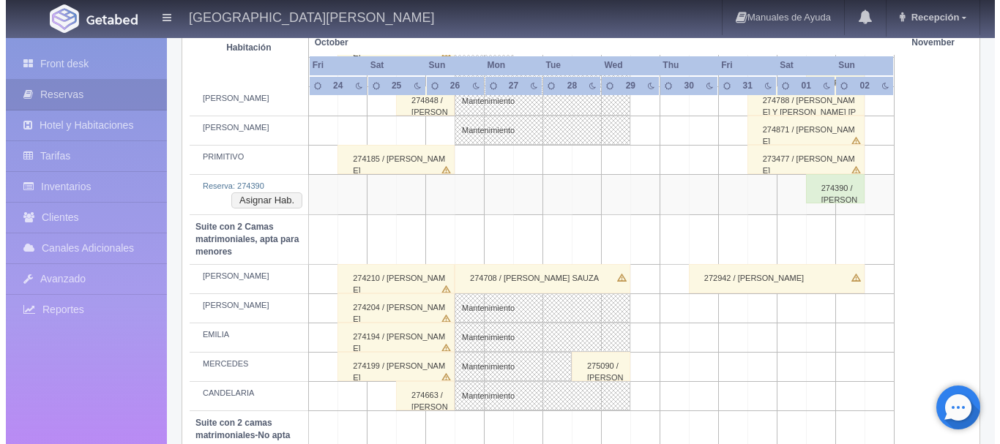
scroll to position [1098, 0]
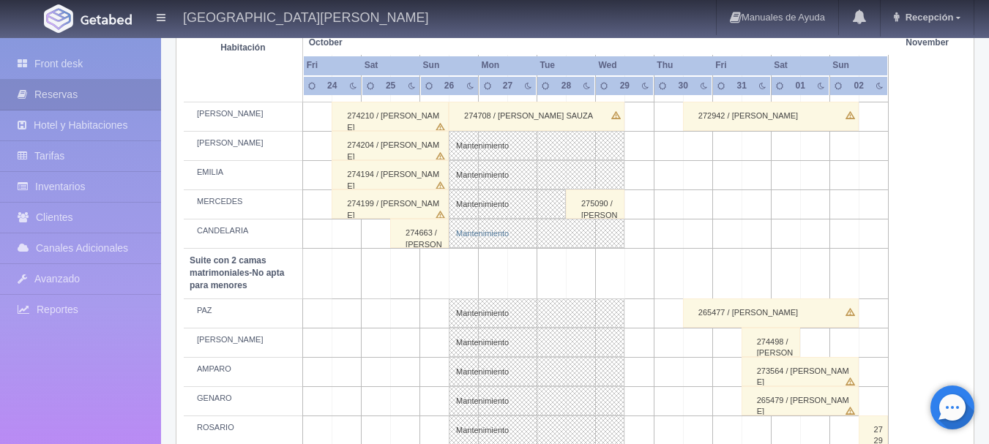
click at [490, 228] on link "Mantenimiento" at bounding box center [537, 233] width 176 height 29
select select "Mantenimiento"
select select "1983_CANDELARIA"
type input "[DATE]"
type input "29-10-2025"
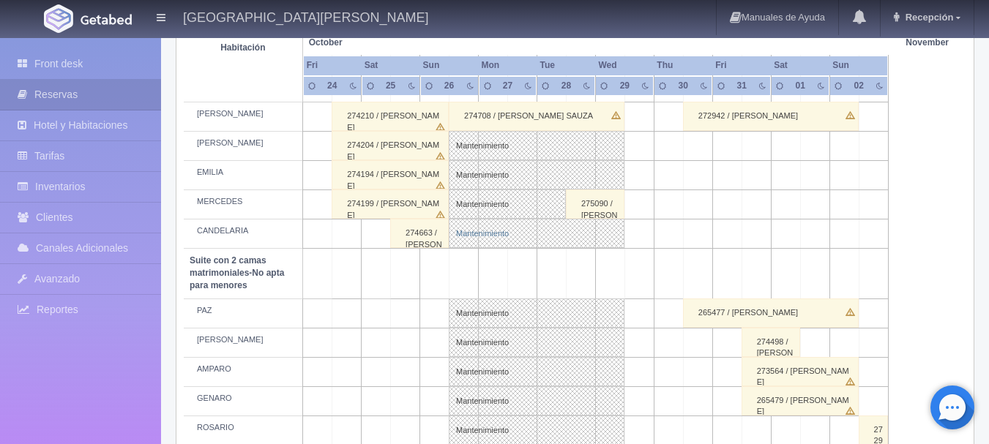
type textarea "MB"
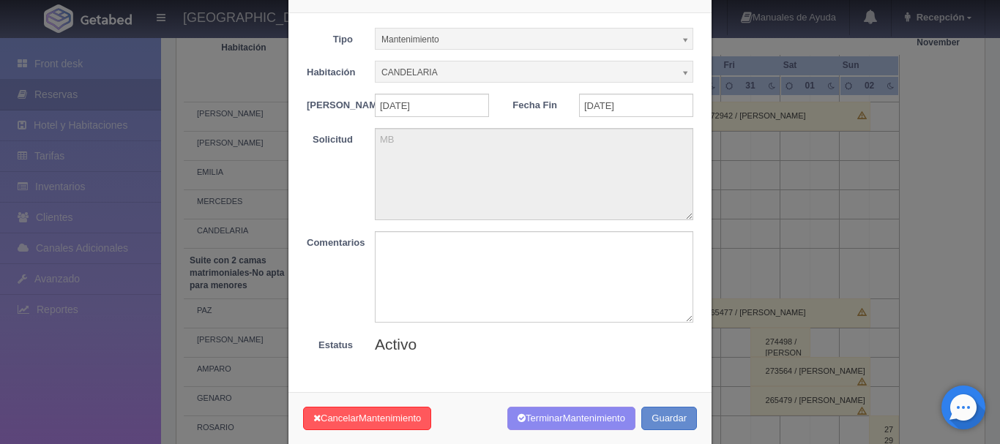
scroll to position [73, 0]
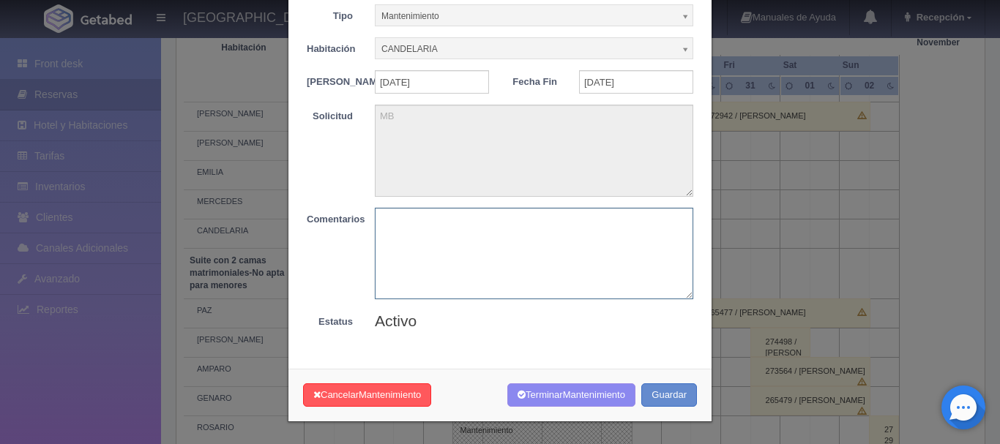
click at [506, 280] on textarea at bounding box center [534, 253] width 318 height 91
type textarea "MB"
click at [534, 395] on button "Terminar Mantenimiento" at bounding box center [571, 396] width 128 height 24
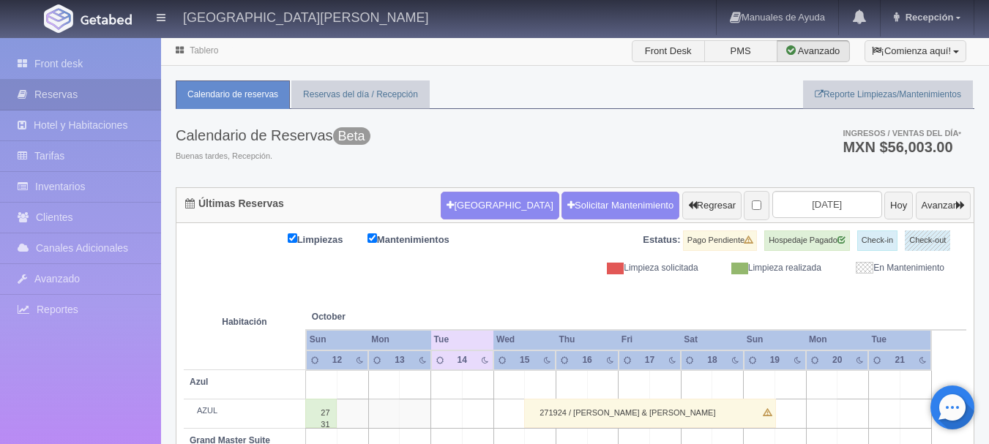
click at [775, 218] on form "[GEOGRAPHIC_DATA] Solicitar Mantenimiento Regresar [DATE] [DATE] Avanzar" at bounding box center [706, 205] width 530 height 31
click at [784, 209] on input "2025-10-14" at bounding box center [827, 204] width 110 height 27
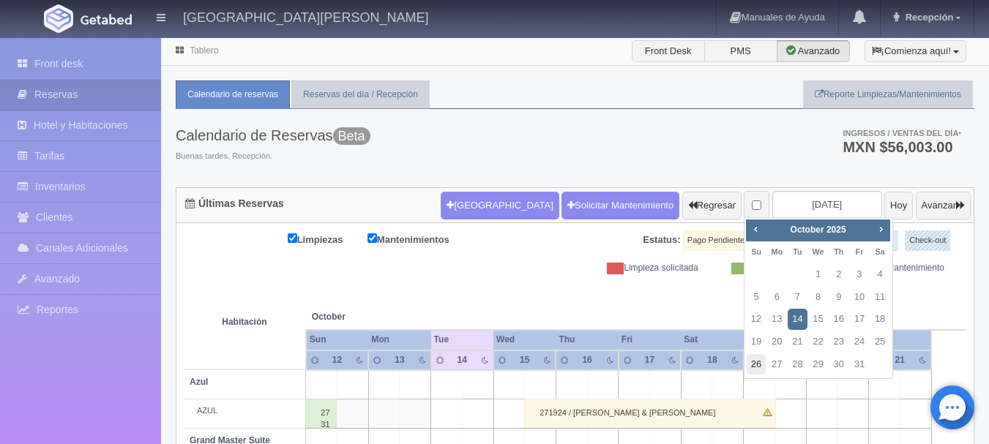
click at [751, 359] on link "26" at bounding box center [756, 364] width 19 height 21
type input "[DATE]"
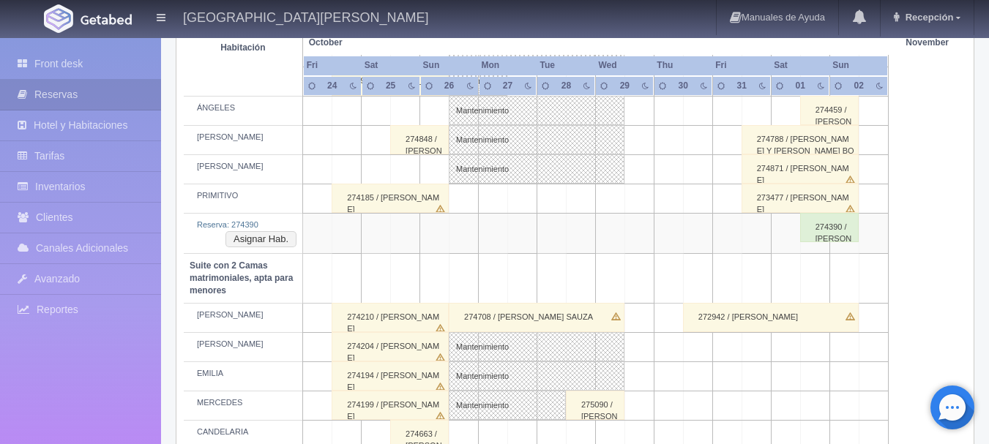
scroll to position [896, 0]
click at [600, 321] on div "274708 / [PERSON_NAME] SAUZA" at bounding box center [537, 318] width 176 height 29
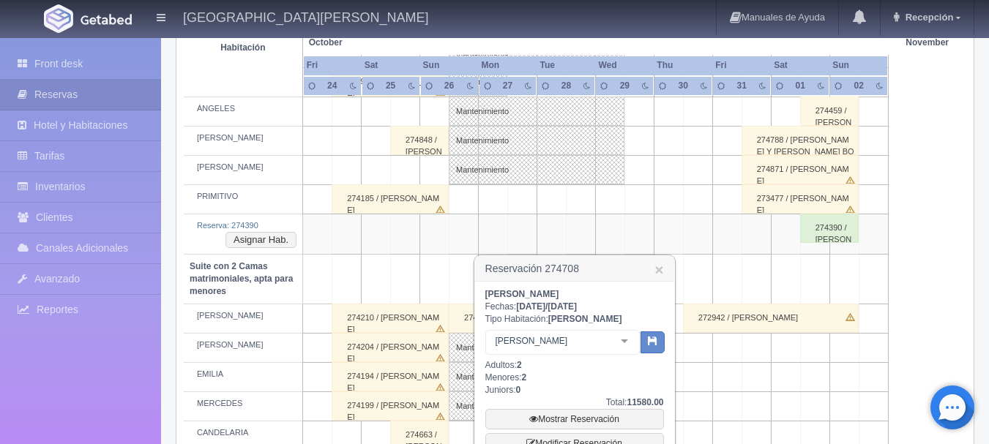
click at [624, 335] on div at bounding box center [624, 342] width 29 height 22
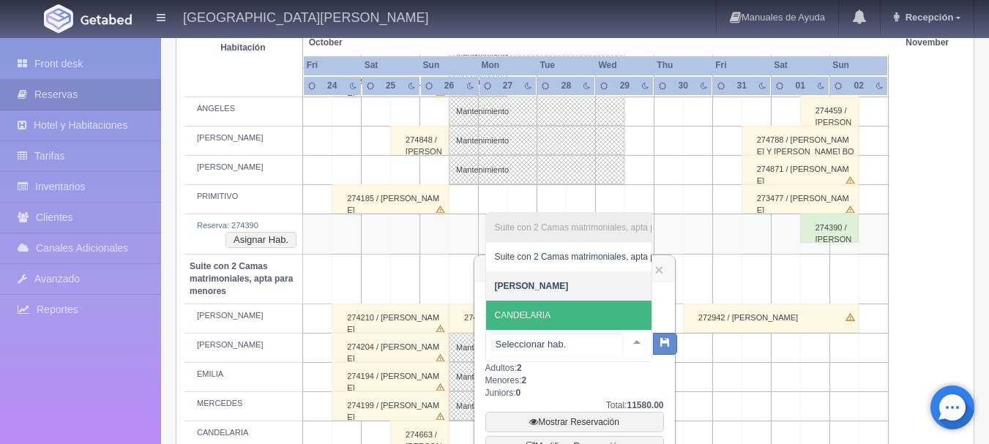
click at [580, 305] on span "CANDELARIA" at bounding box center [626, 315] width 280 height 29
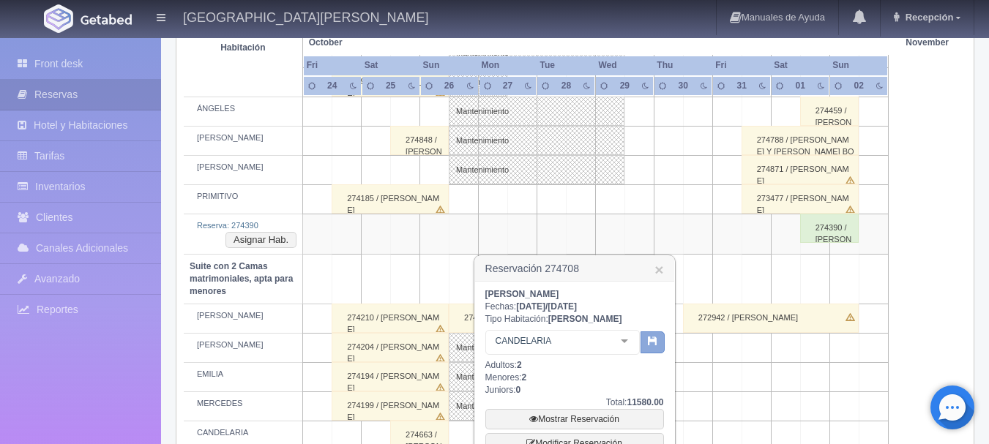
click at [653, 337] on icon "button" at bounding box center [653, 341] width 10 height 10
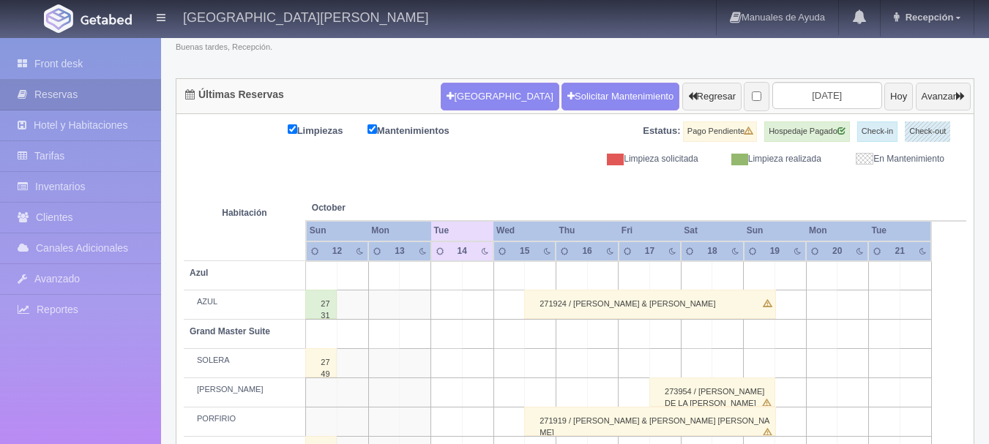
scroll to position [109, 0]
click at [772, 93] on input "[DATE]" at bounding box center [827, 95] width 110 height 27
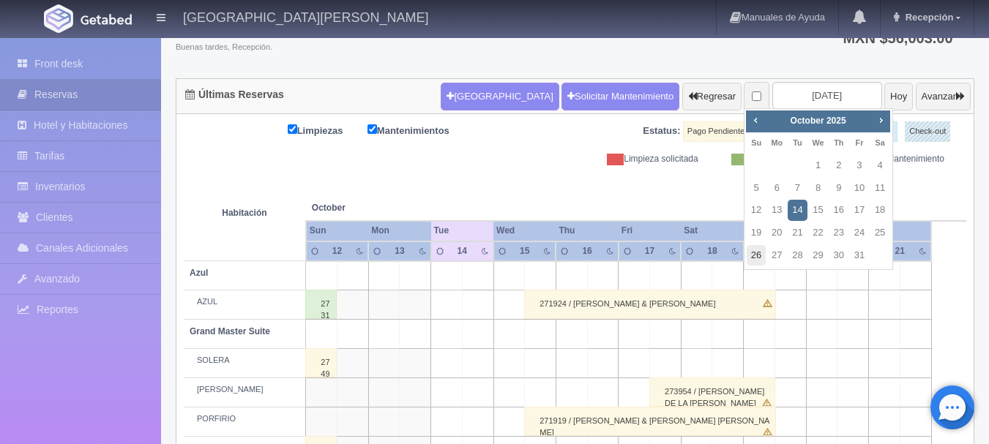
click at [754, 263] on link "26" at bounding box center [756, 255] width 19 height 21
type input "[DATE]"
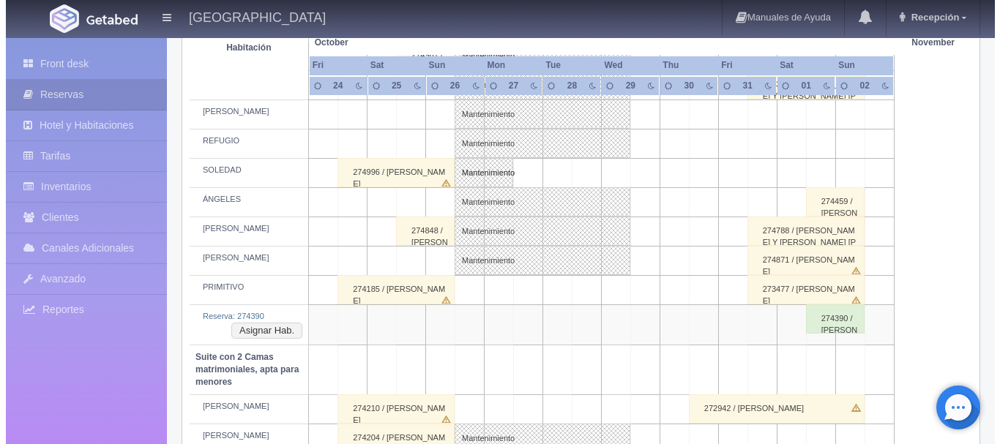
scroll to position [952, 0]
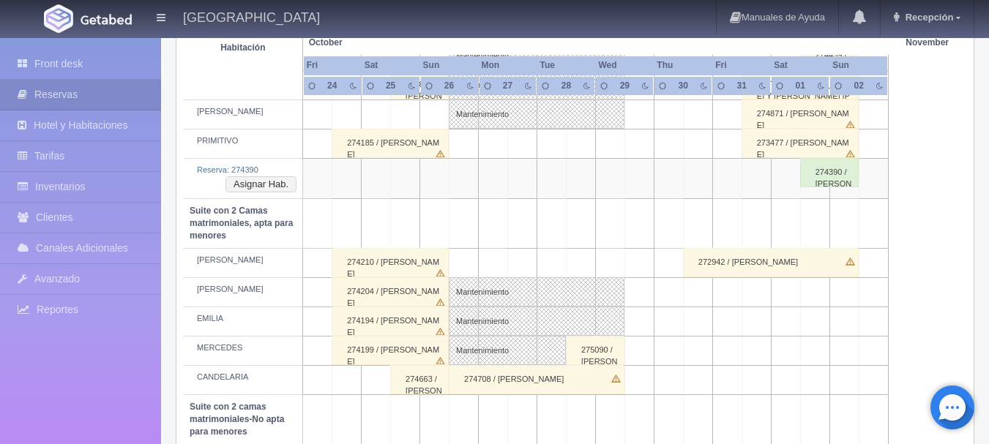
click at [602, 254] on td at bounding box center [609, 263] width 29 height 29
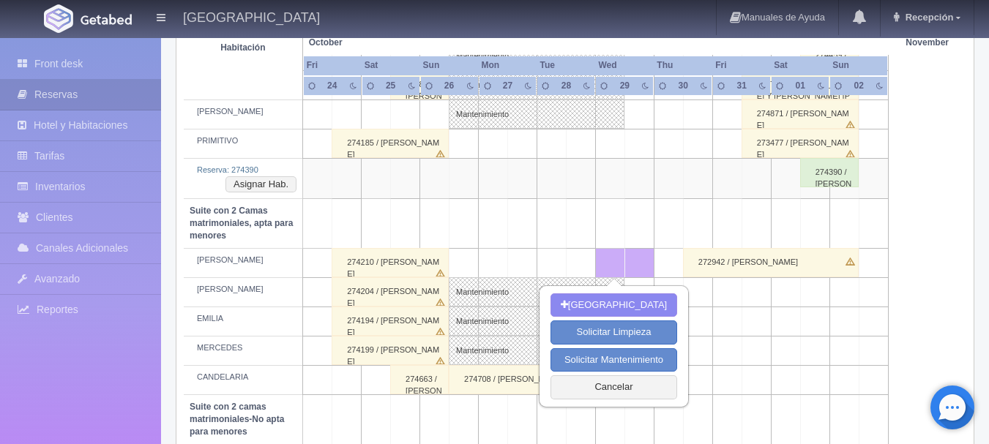
drag, startPoint x: 460, startPoint y: 261, endPoint x: 478, endPoint y: 271, distance: 21.0
click at [461, 261] on td at bounding box center [463, 263] width 29 height 29
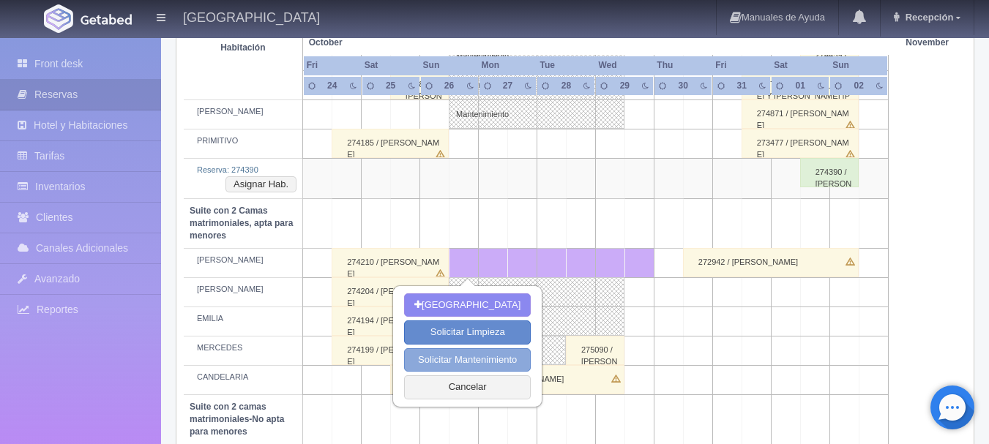
click at [518, 357] on button "Solicitar Mantenimiento" at bounding box center [467, 360] width 127 height 24
select select "Mantenimiento"
type input "26-10-2025"
type input "29-10-2025"
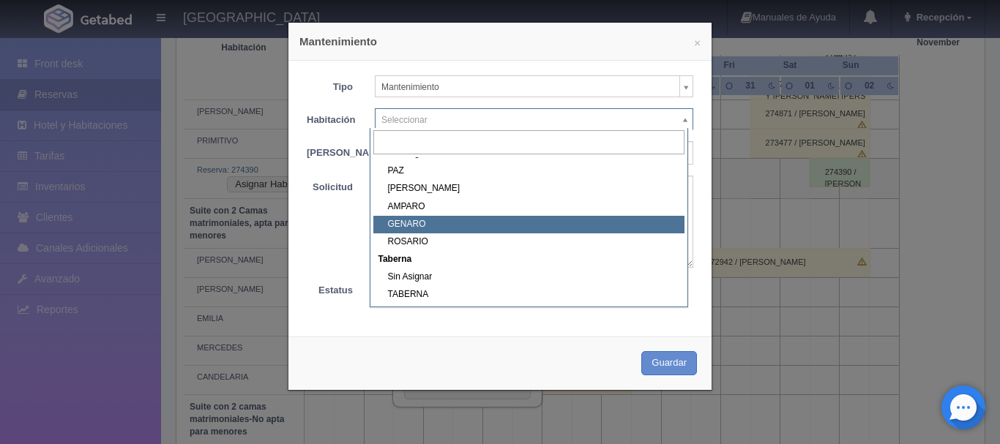
scroll to position [520, 0]
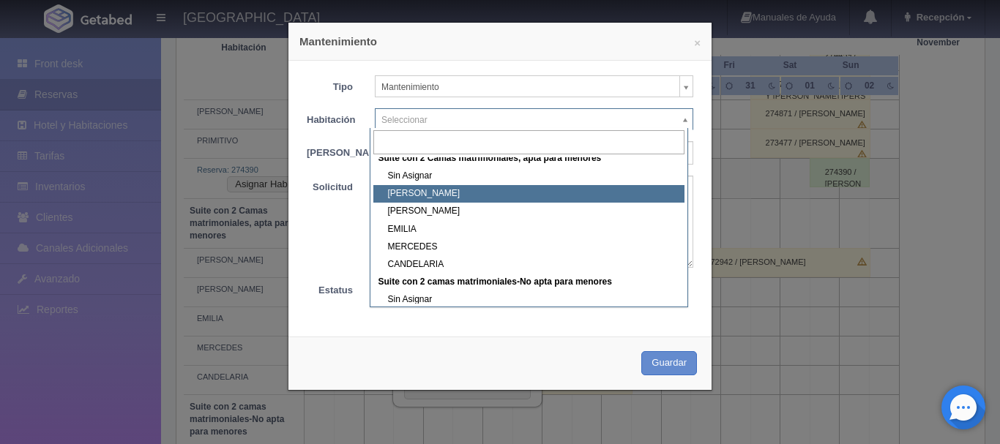
select select "1983_CELSO"
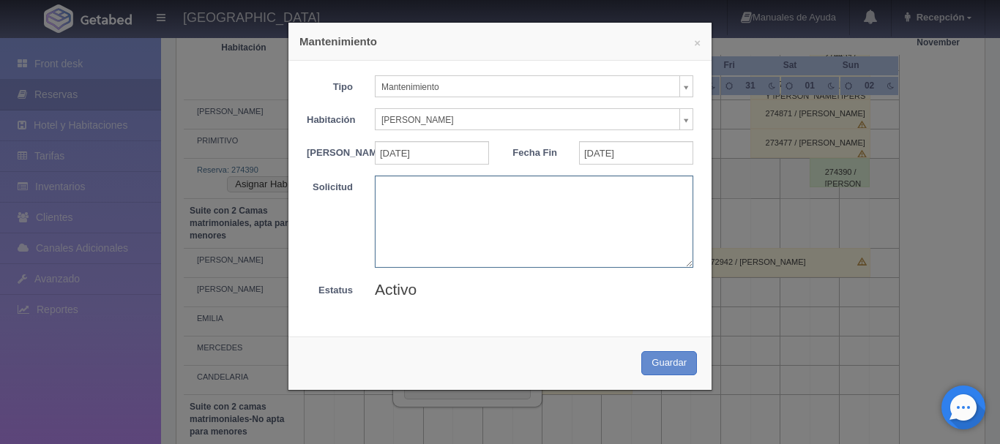
click at [468, 210] on textarea at bounding box center [534, 221] width 318 height 91
type textarea "MB"
click at [673, 371] on button "Guardar" at bounding box center [669, 363] width 56 height 24
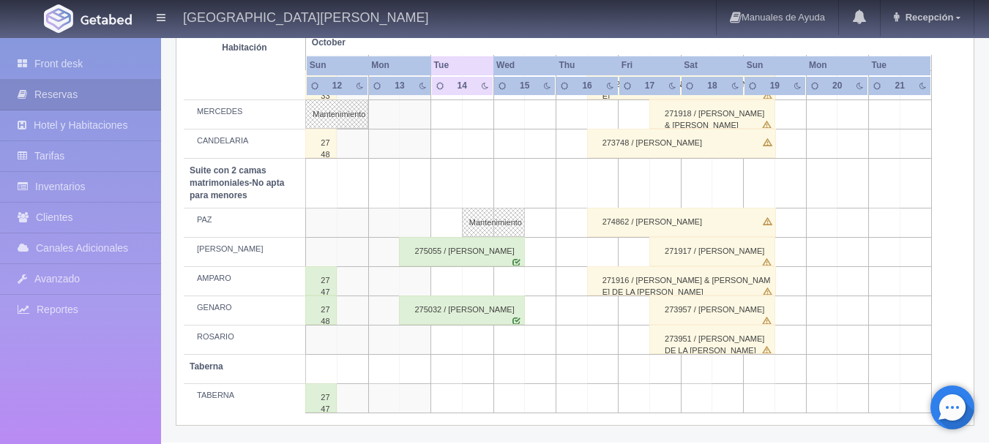
scroll to position [1075, 0]
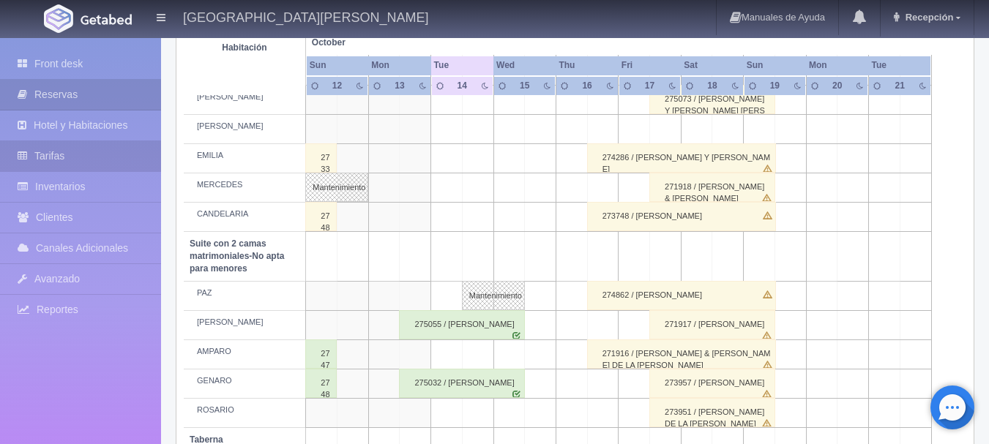
click at [62, 167] on link "Tarifas" at bounding box center [80, 156] width 161 height 30
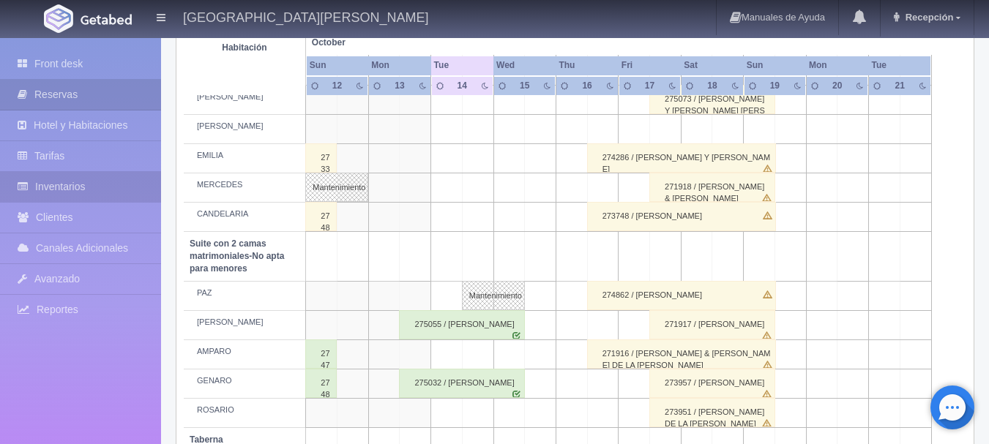
click at [72, 181] on link "Inventarios" at bounding box center [80, 187] width 161 height 30
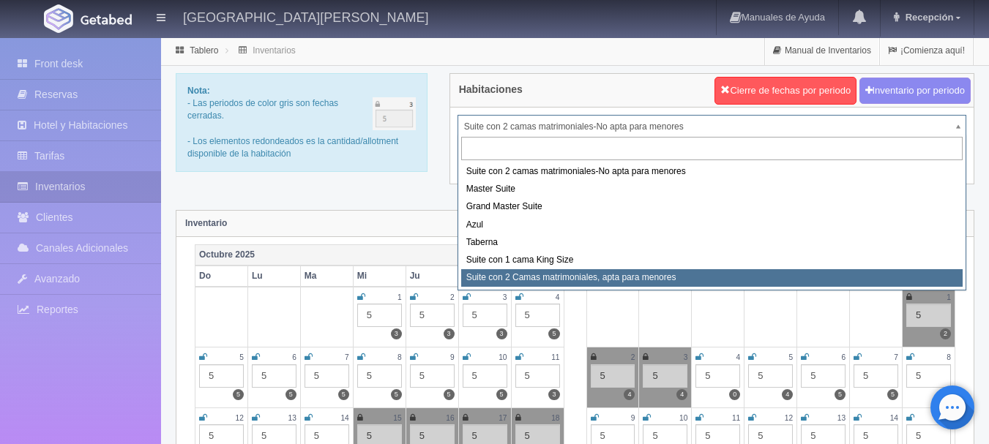
select select "1983"
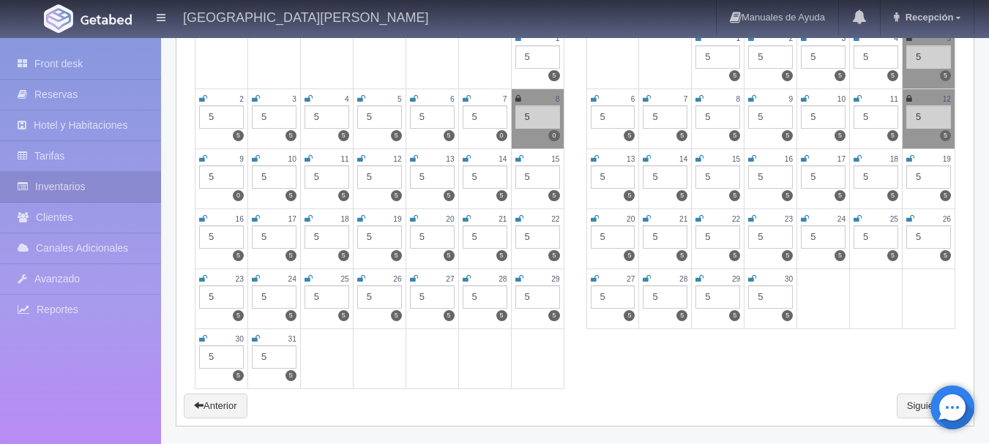
scroll to position [2122, 0]
